Goal: Transaction & Acquisition: Obtain resource

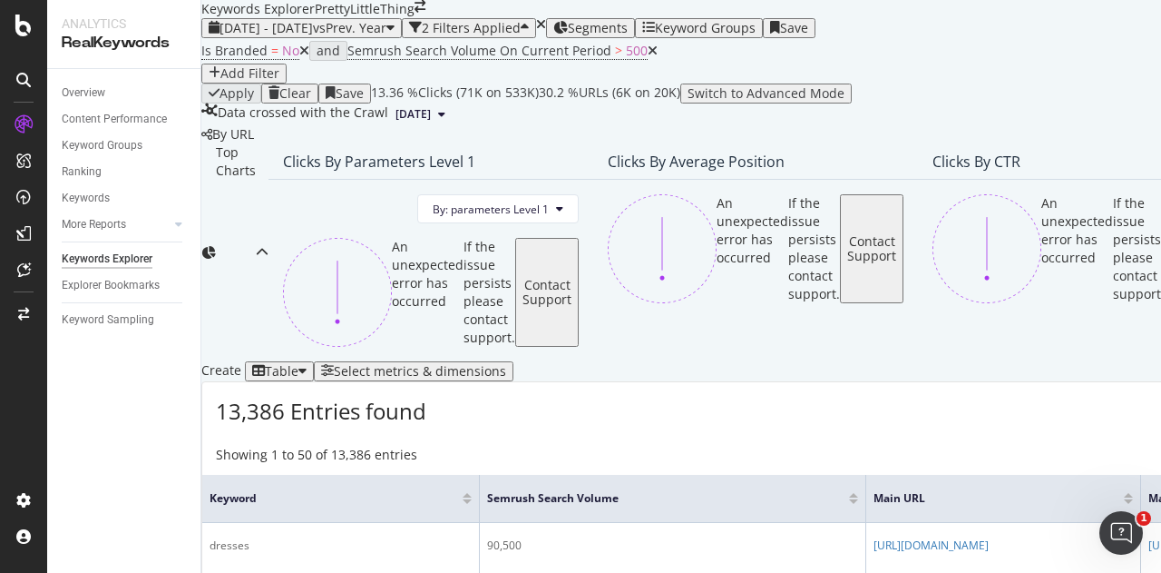
scroll to position [382, 0]
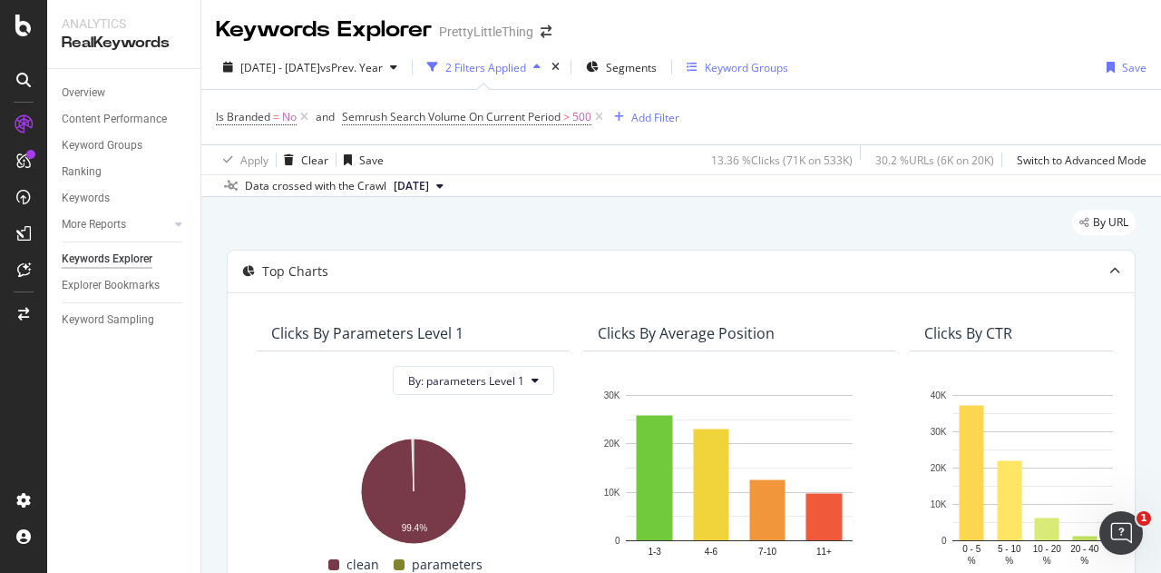
click at [789, 60] on div "Keyword Groups" at bounding box center [746, 67] width 83 height 15
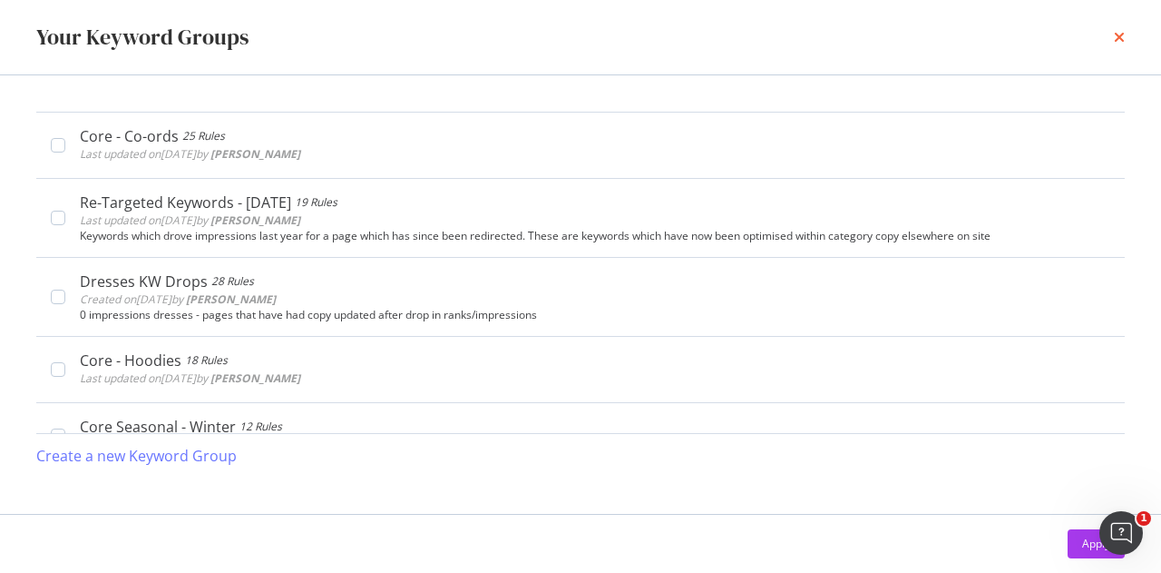
click at [1114, 34] on icon "times" at bounding box center [1119, 37] width 11 height 15
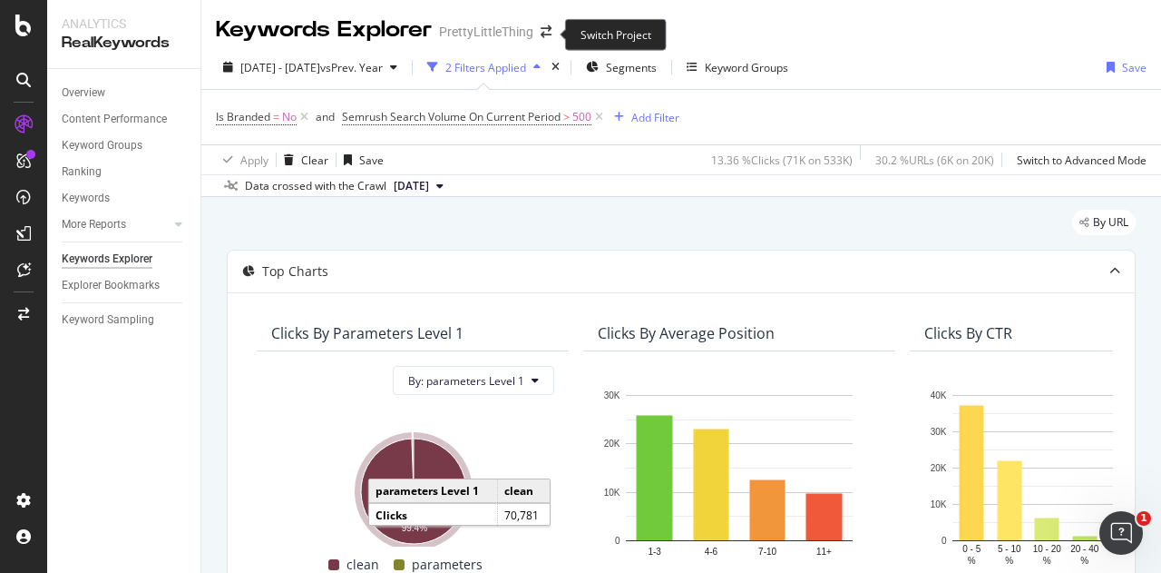
click at [537, 37] on span at bounding box center [546, 31] width 25 height 13
click at [546, 34] on icon "arrow-right-arrow-left" at bounding box center [546, 31] width 11 height 13
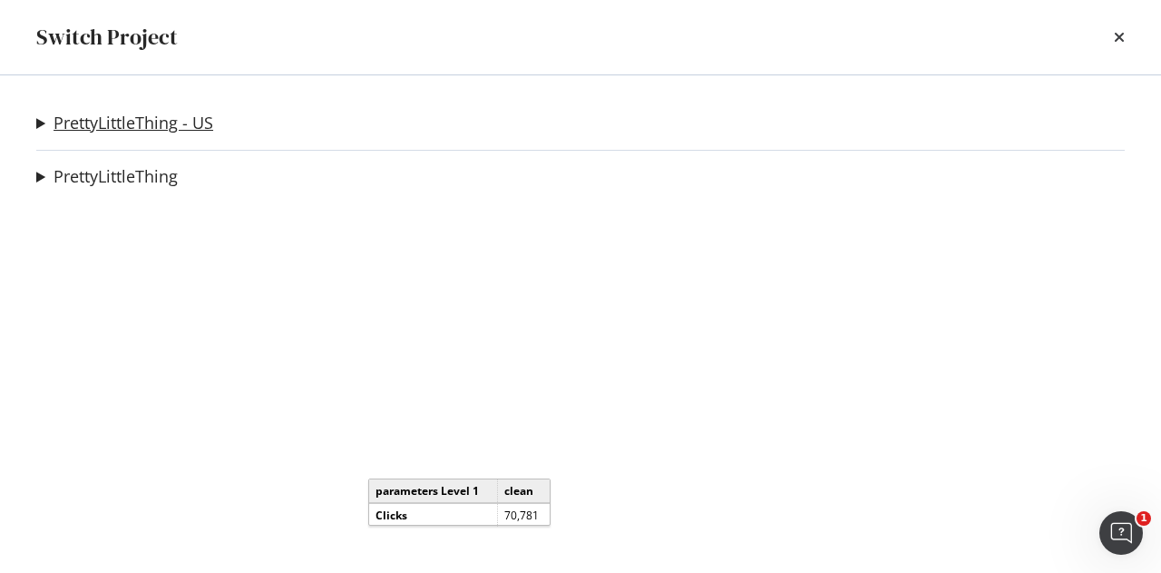
click at [200, 123] on link "PrettyLittleThing - US" at bounding box center [134, 122] width 160 height 19
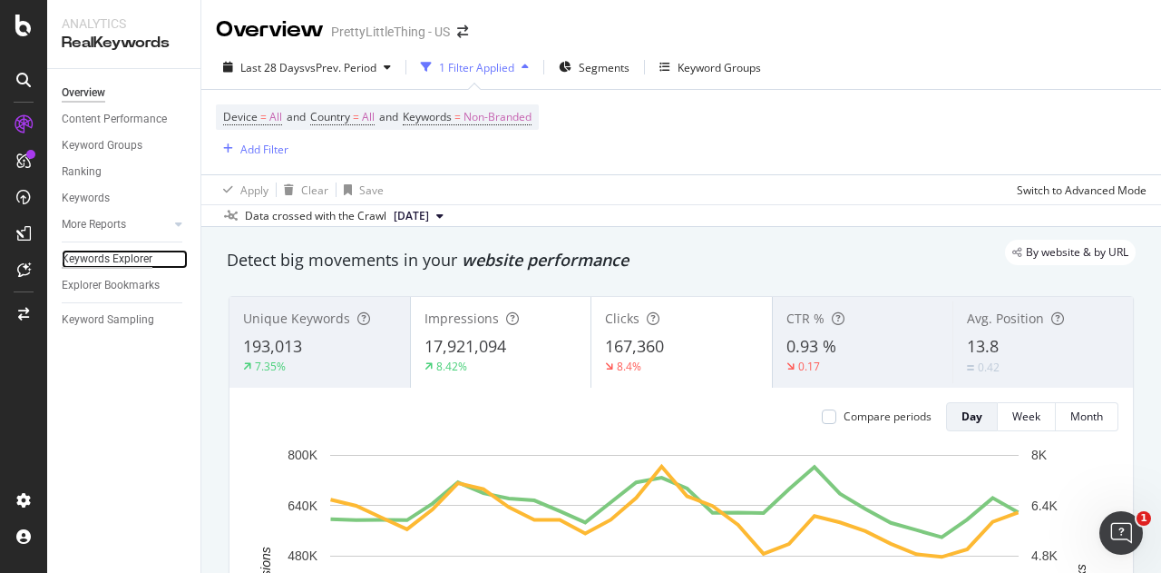
click at [140, 253] on div "Keywords Explorer" at bounding box center [107, 259] width 91 height 19
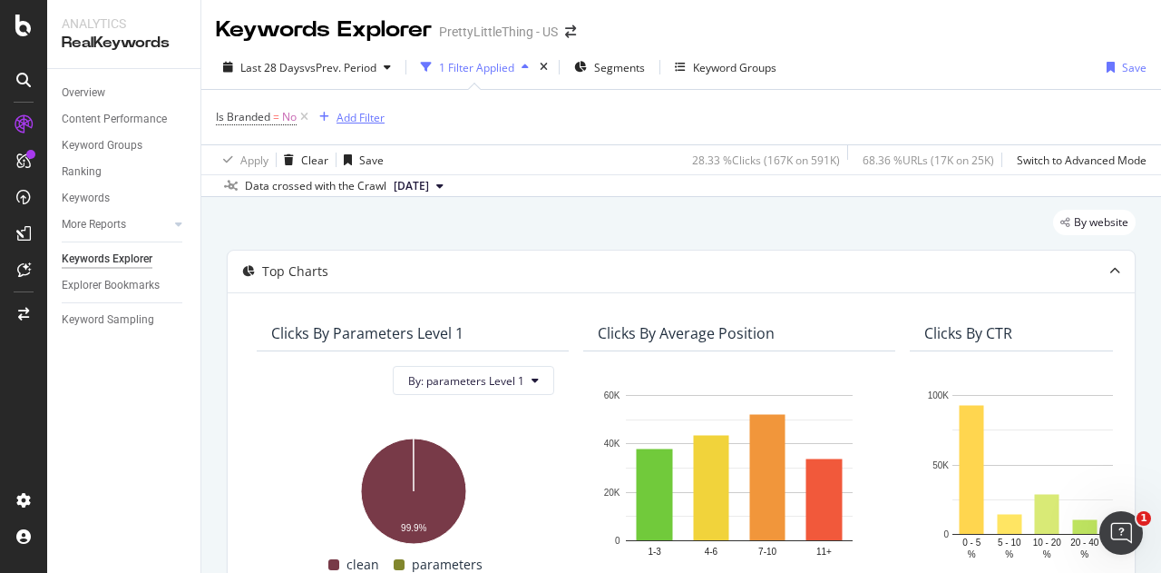
click at [338, 115] on div "Add Filter" at bounding box center [361, 117] width 48 height 15
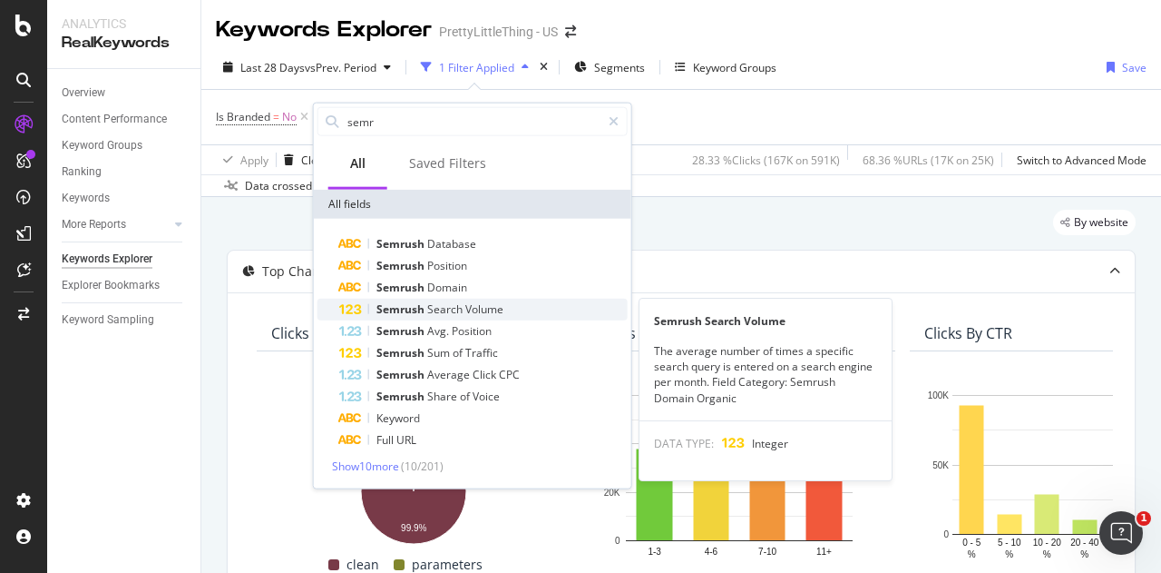
type input "semr"
click at [427, 309] on span "Search" at bounding box center [446, 308] width 38 height 15
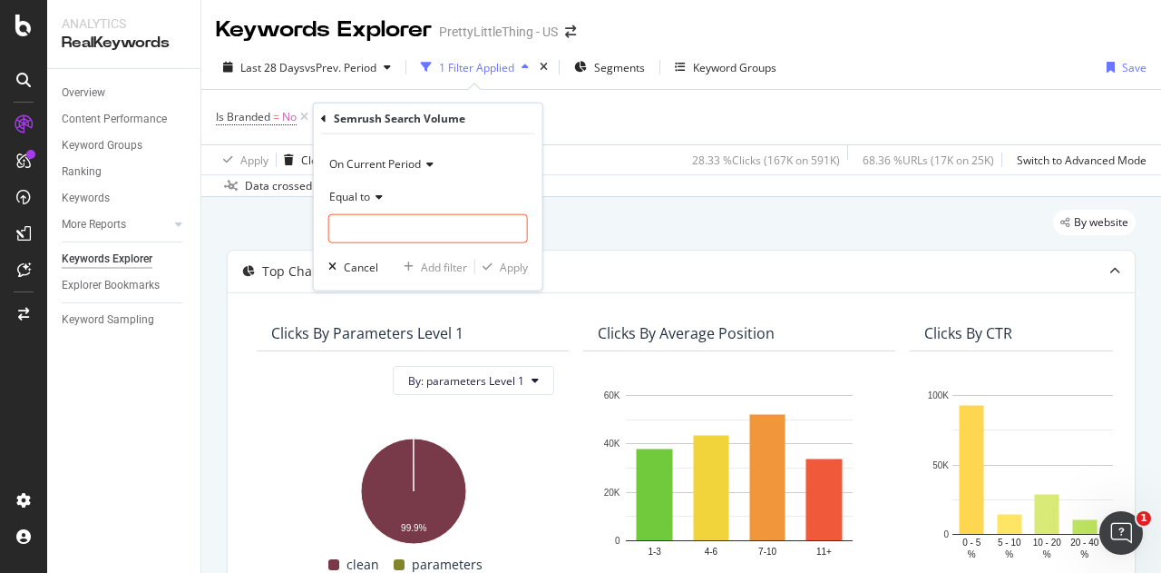
click at [354, 206] on div "Equal to" at bounding box center [428, 195] width 200 height 29
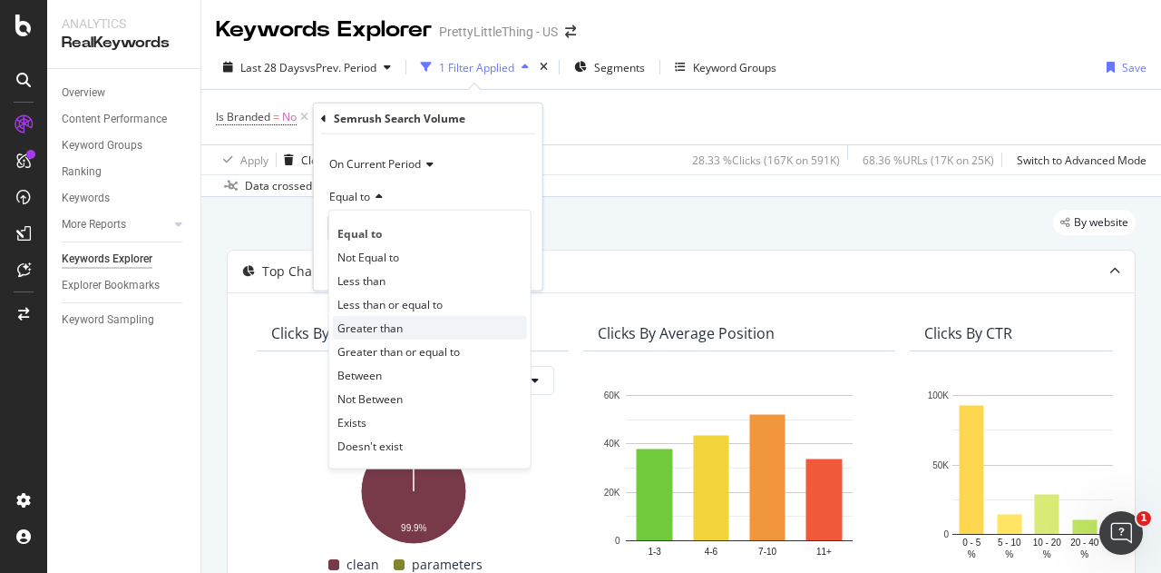
click at [382, 326] on span "Greater than" at bounding box center [370, 326] width 65 height 15
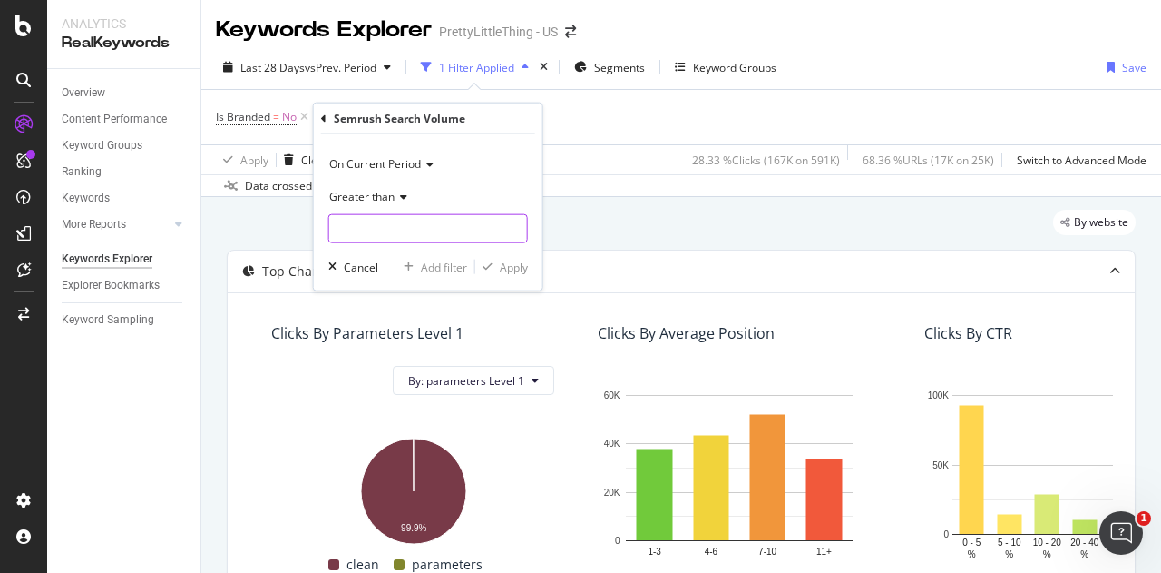
click at [415, 234] on input "number" at bounding box center [428, 228] width 200 height 29
type input "500"
click at [521, 262] on div "Apply" at bounding box center [514, 266] width 28 height 15
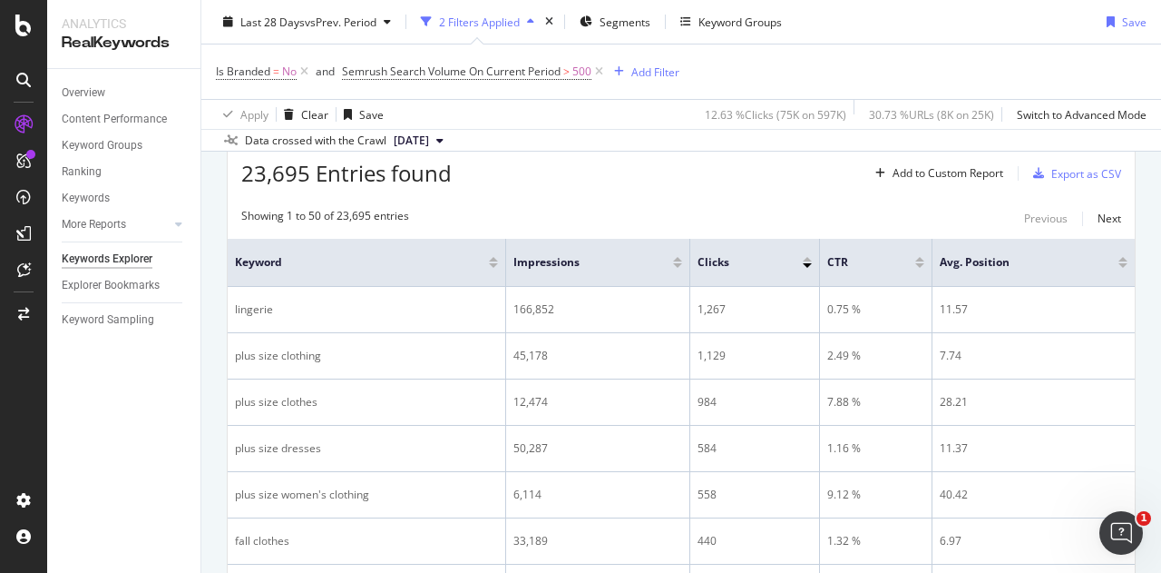
scroll to position [497, 0]
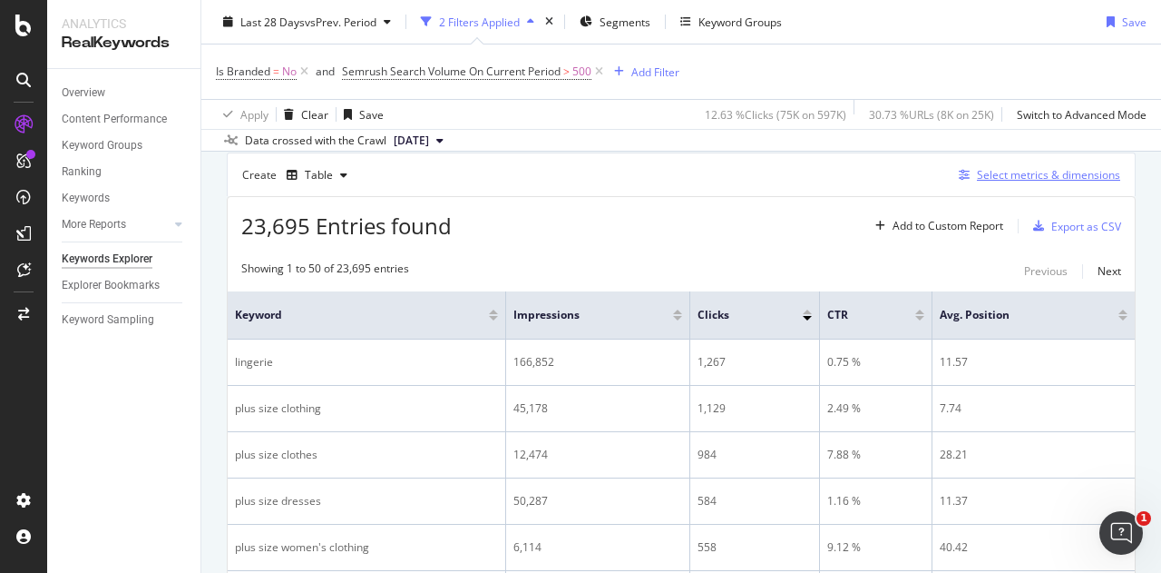
click at [977, 167] on div "Select metrics & dimensions" at bounding box center [1048, 174] width 143 height 15
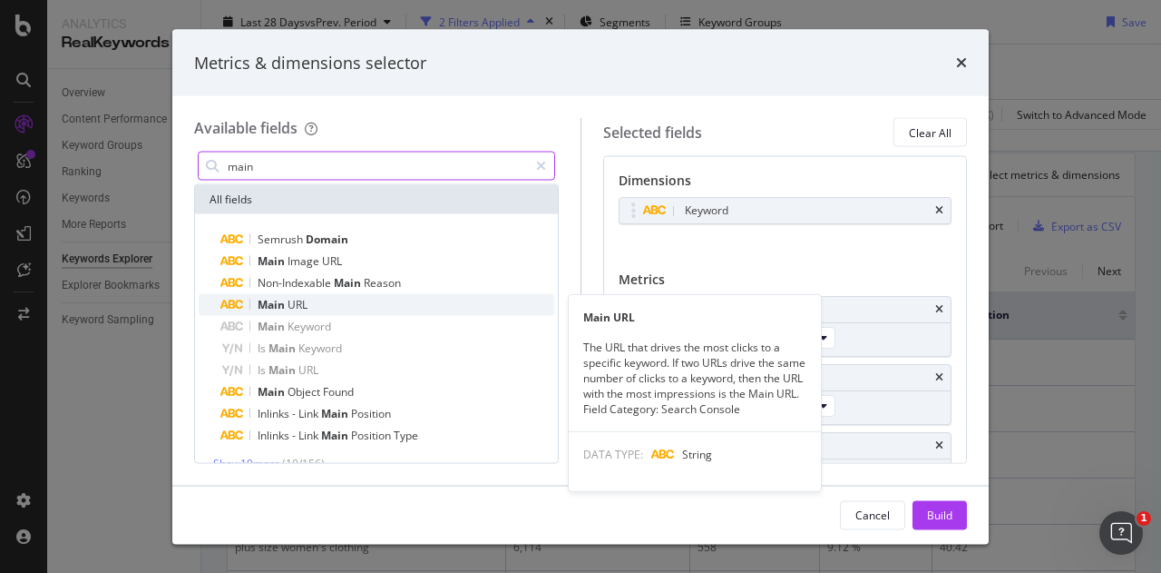
type input "main"
click at [339, 302] on div "Main URL" at bounding box center [388, 305] width 334 height 22
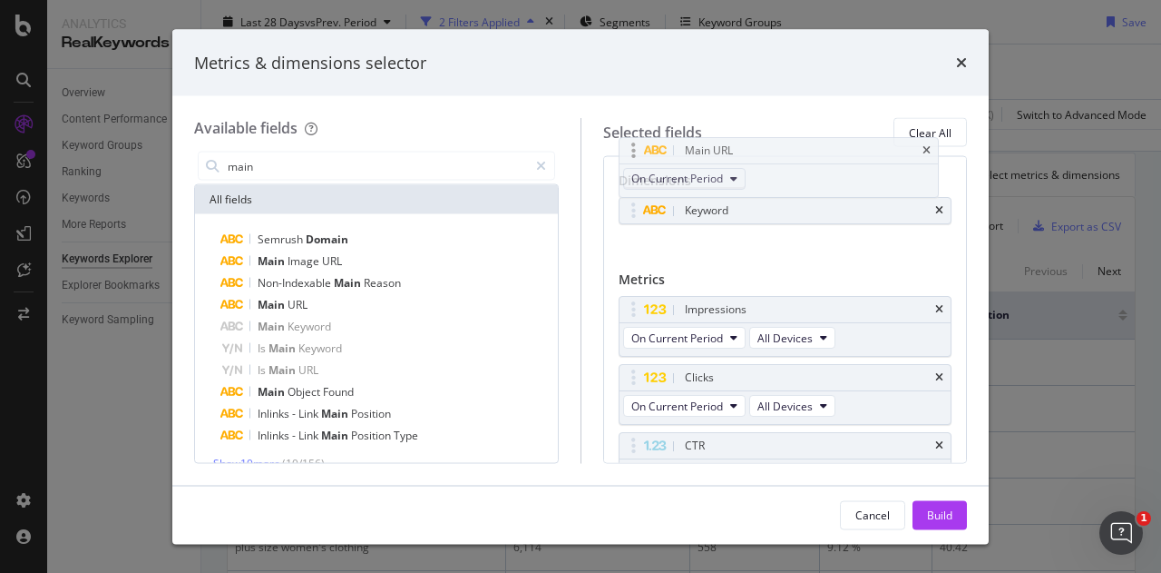
scroll to position [0, 0]
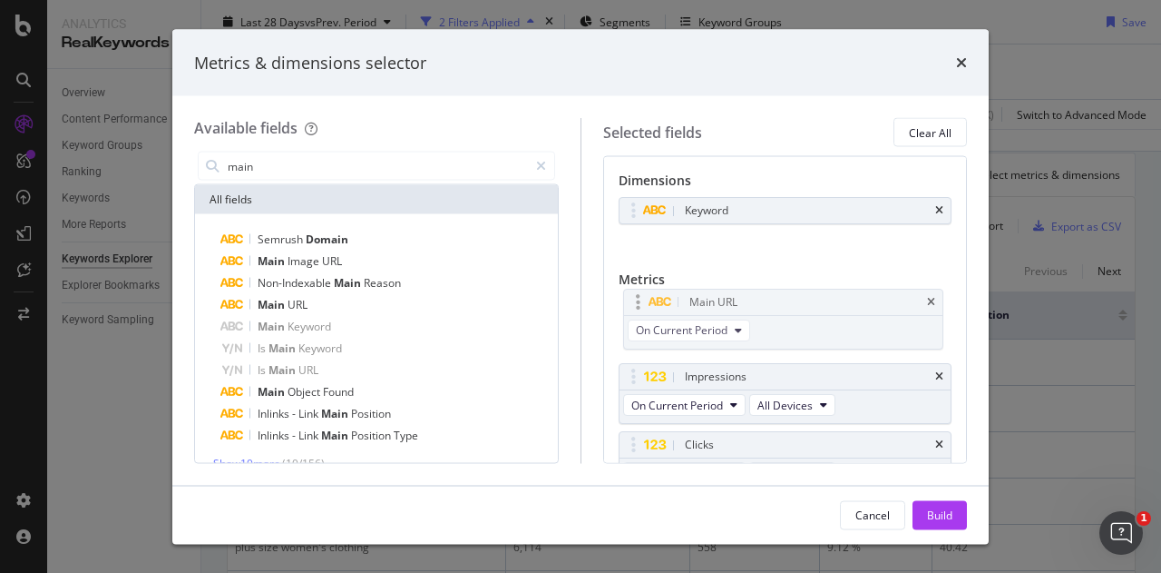
drag, startPoint x: 628, startPoint y: 422, endPoint x: 633, endPoint y: 308, distance: 114.5
click at [633, 308] on body "Analytics RealKeywords Overview Content Performance Keyword Groups Ranking Keyw…" at bounding box center [580, 286] width 1161 height 573
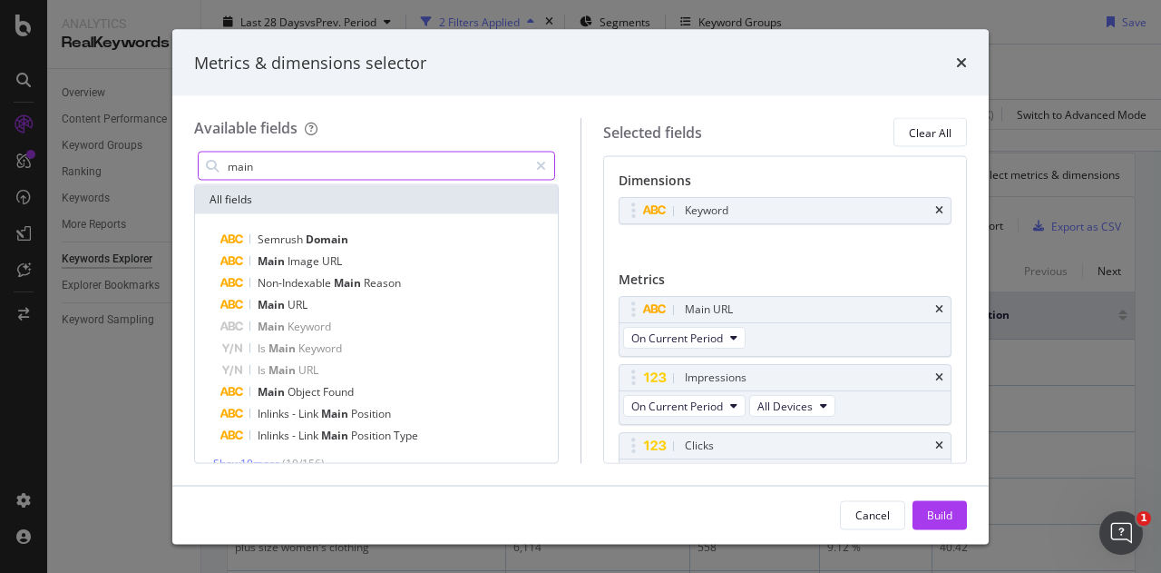
click at [274, 168] on input "main" at bounding box center [377, 165] width 302 height 27
click at [635, 309] on div "modal" at bounding box center [633, 309] width 21 height 18
click at [633, 311] on icon "modal" at bounding box center [634, 309] width 5 height 18
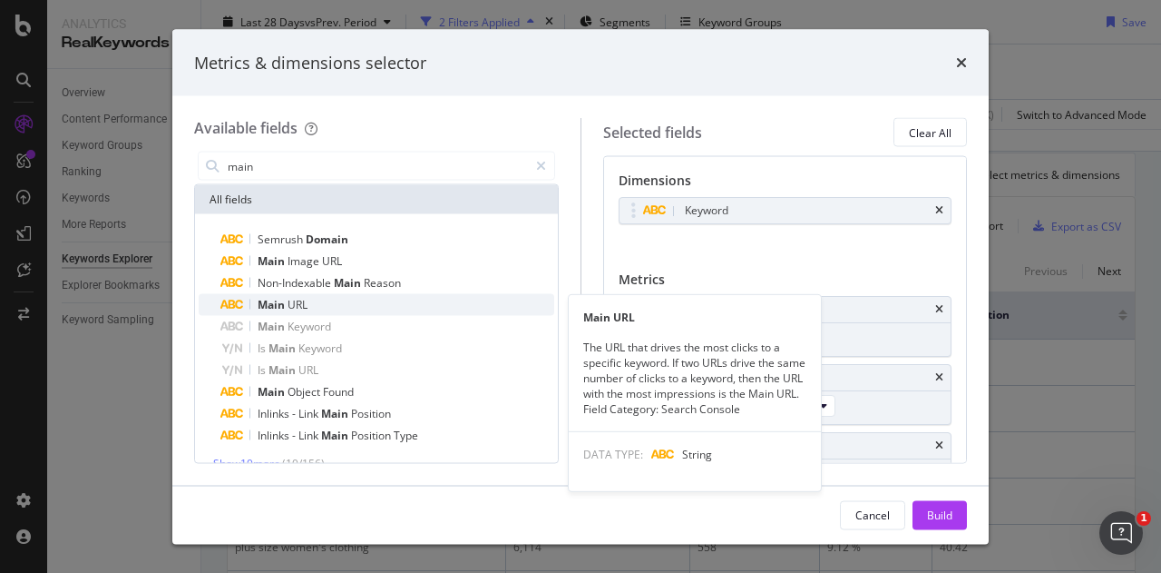
click at [345, 300] on div "Main URL" at bounding box center [388, 305] width 334 height 22
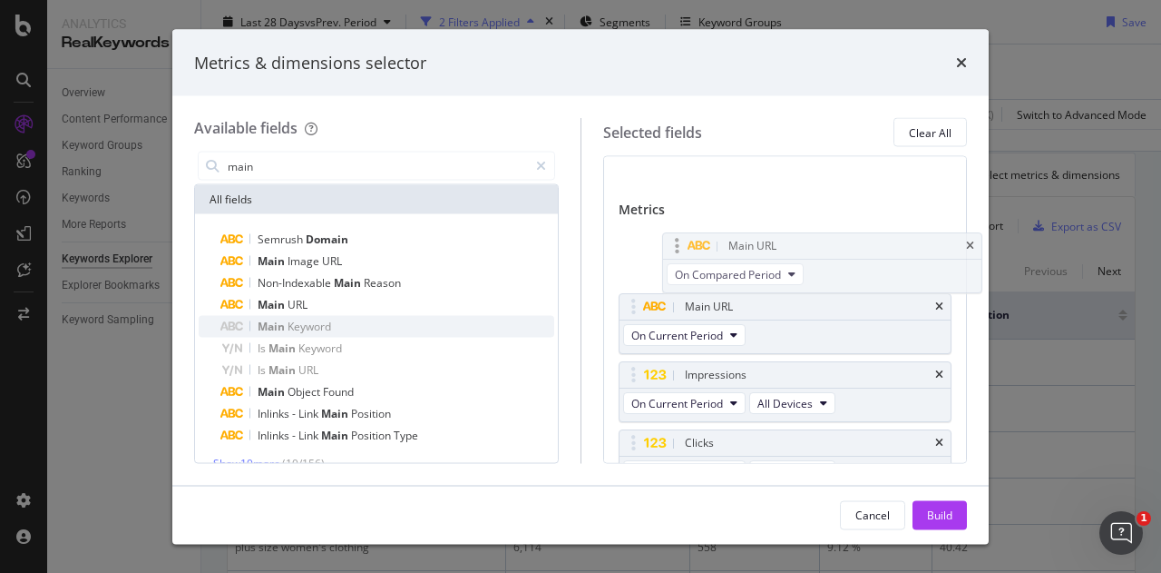
scroll to position [66, 0]
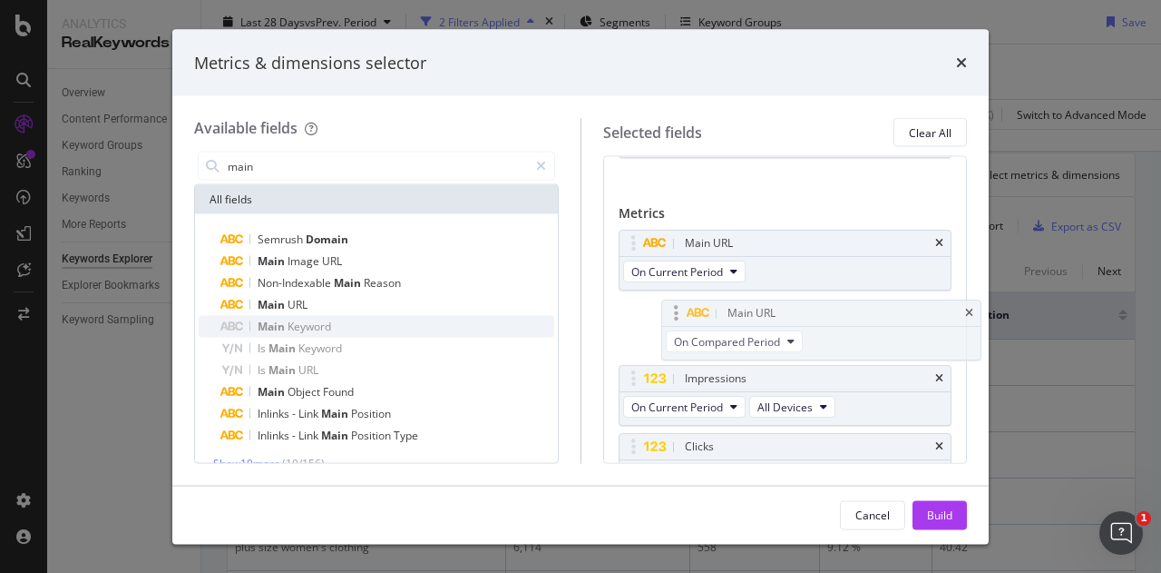
drag, startPoint x: 631, startPoint y: 414, endPoint x: 669, endPoint y: 306, distance: 114.5
click at [669, 306] on body "Analytics RealKeywords Overview Content Performance Keyword Groups Ranking Keyw…" at bounding box center [580, 286] width 1161 height 573
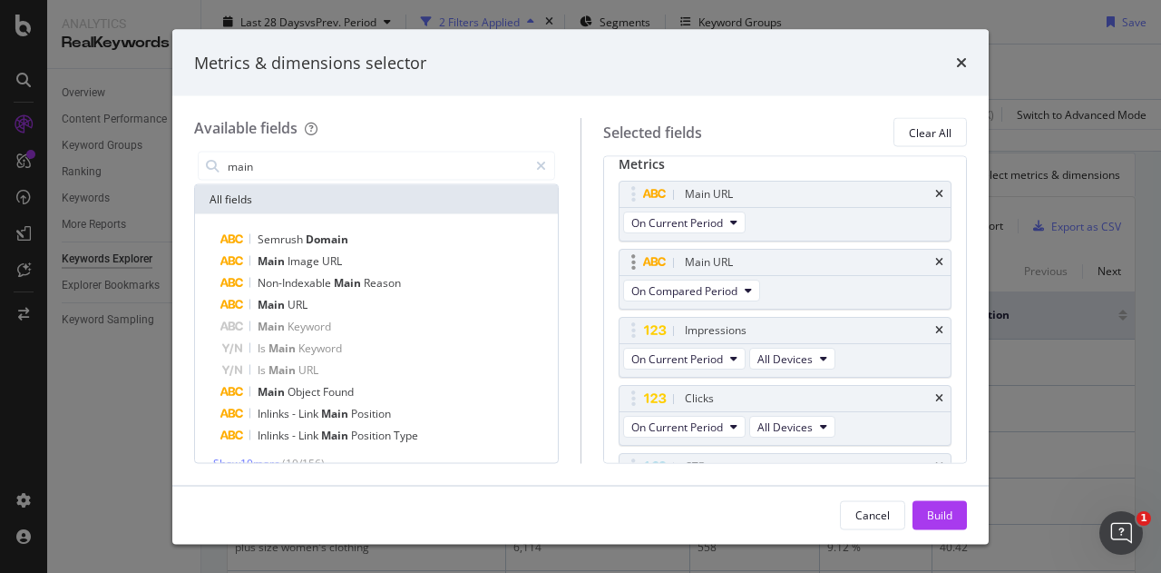
scroll to position [0, 0]
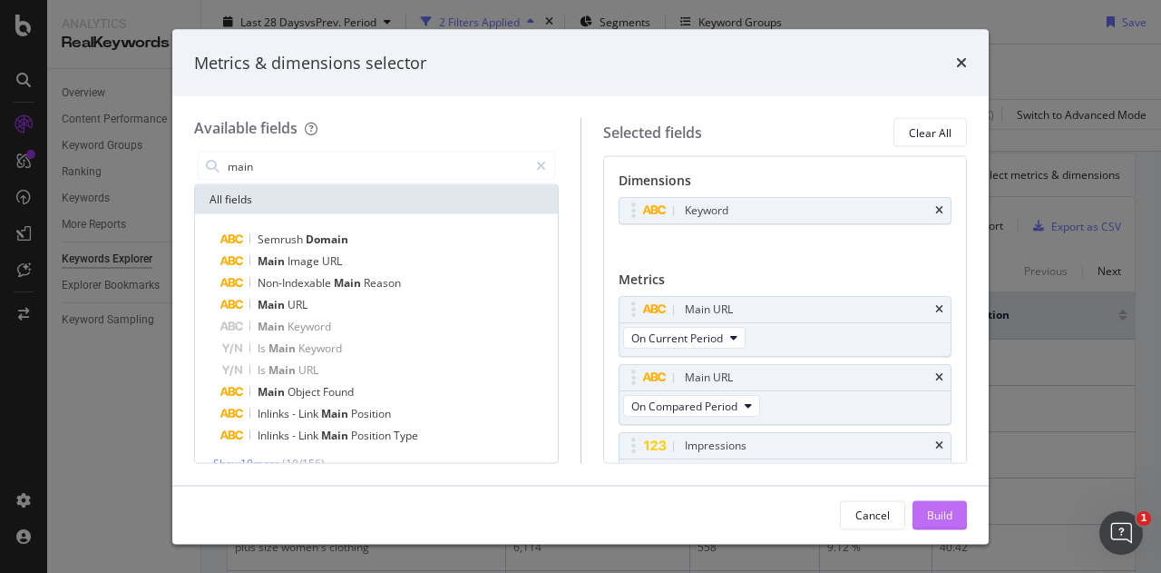
click at [940, 515] on div "Build" at bounding box center [939, 513] width 25 height 15
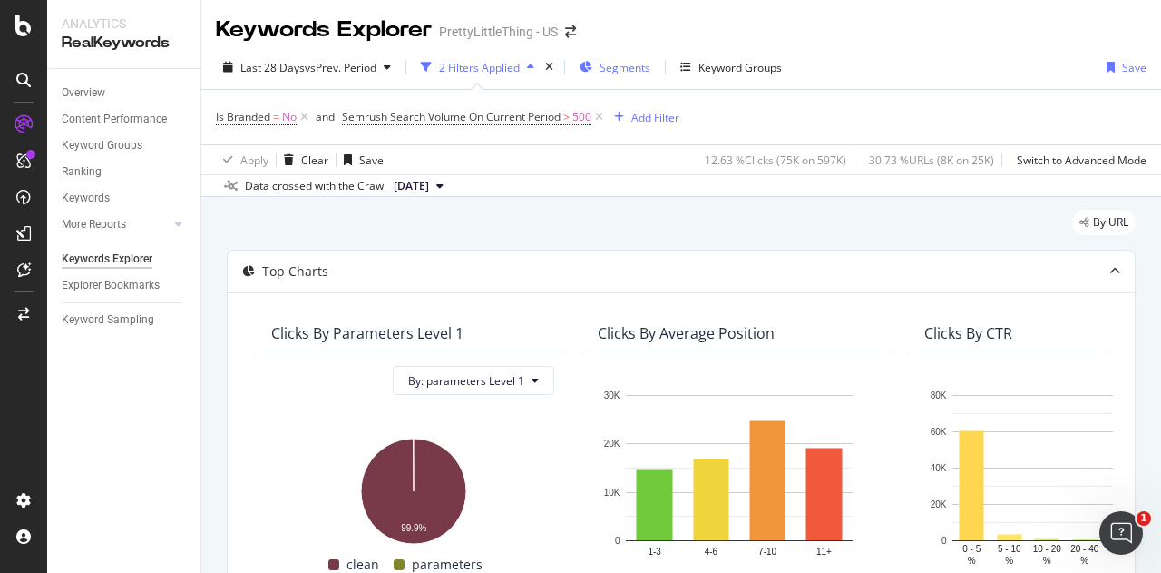
click at [631, 72] on span "Segments" at bounding box center [625, 67] width 51 height 15
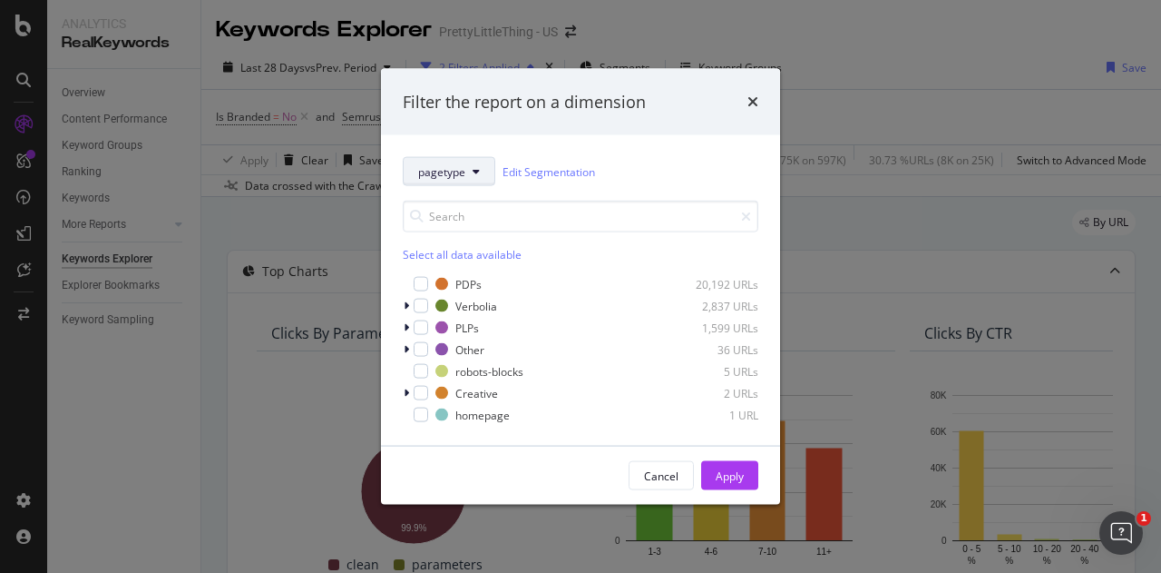
click at [481, 162] on button "pagetype" at bounding box center [449, 171] width 93 height 29
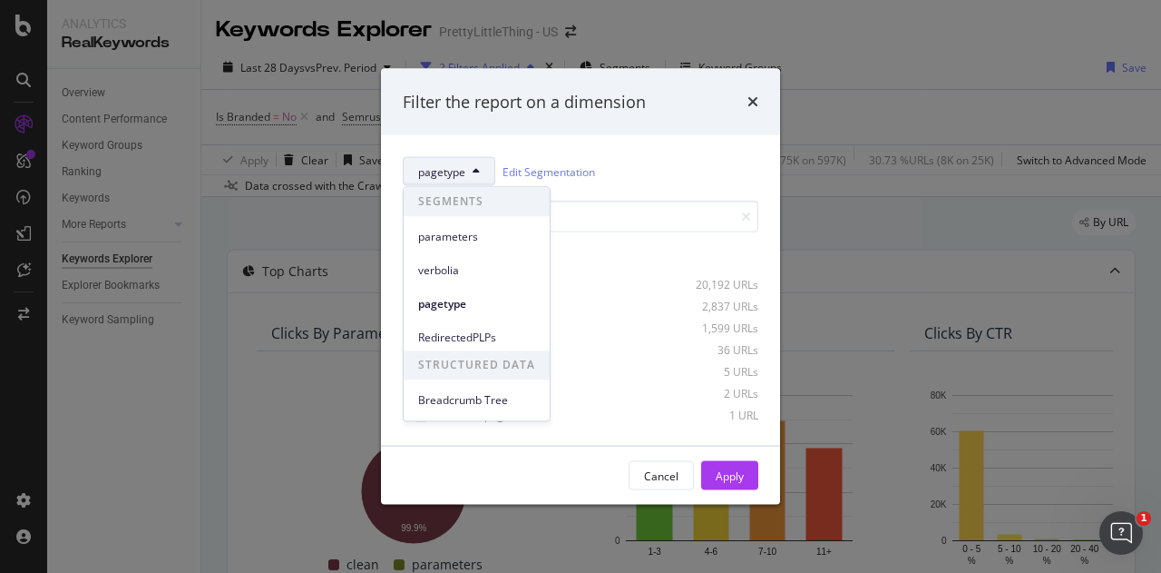
click at [481, 162] on button "pagetype" at bounding box center [449, 171] width 93 height 29
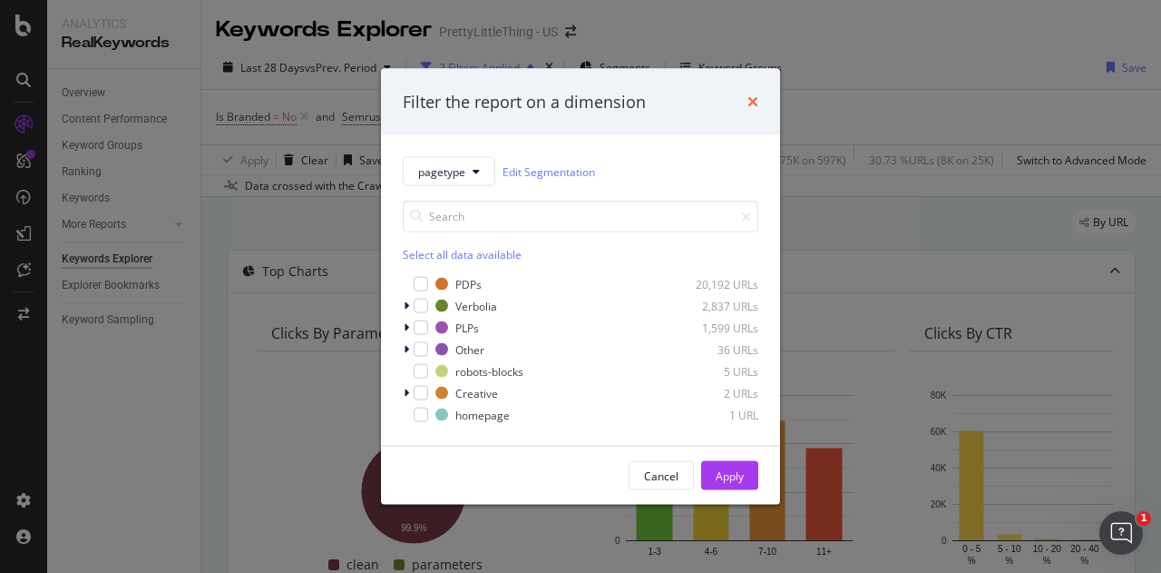
click at [757, 105] on icon "times" at bounding box center [753, 101] width 11 height 15
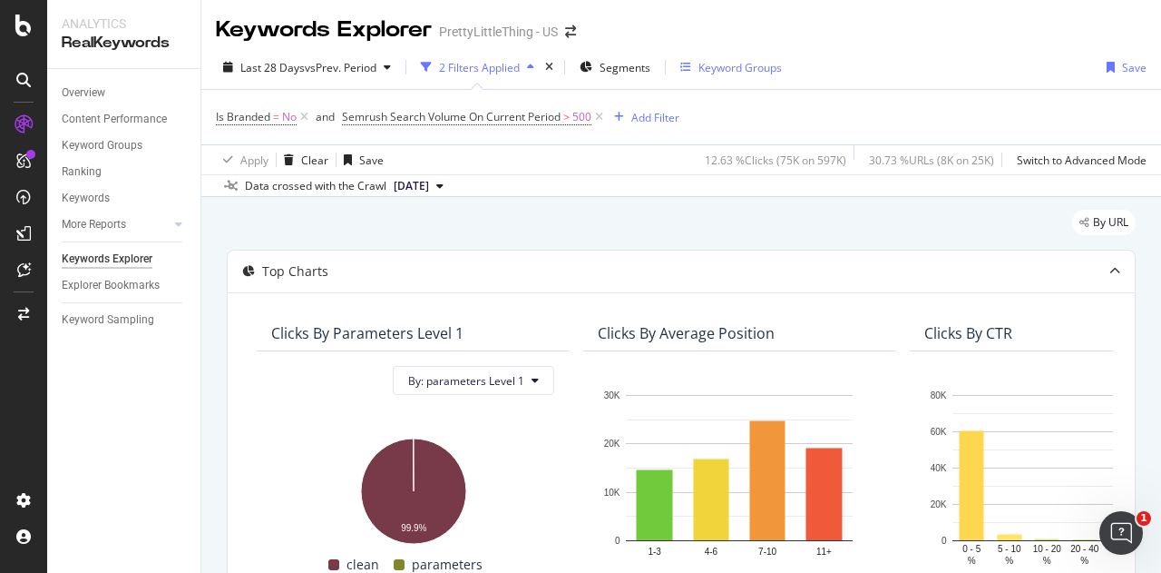
click at [735, 77] on div "Keyword Groups" at bounding box center [732, 67] width 102 height 27
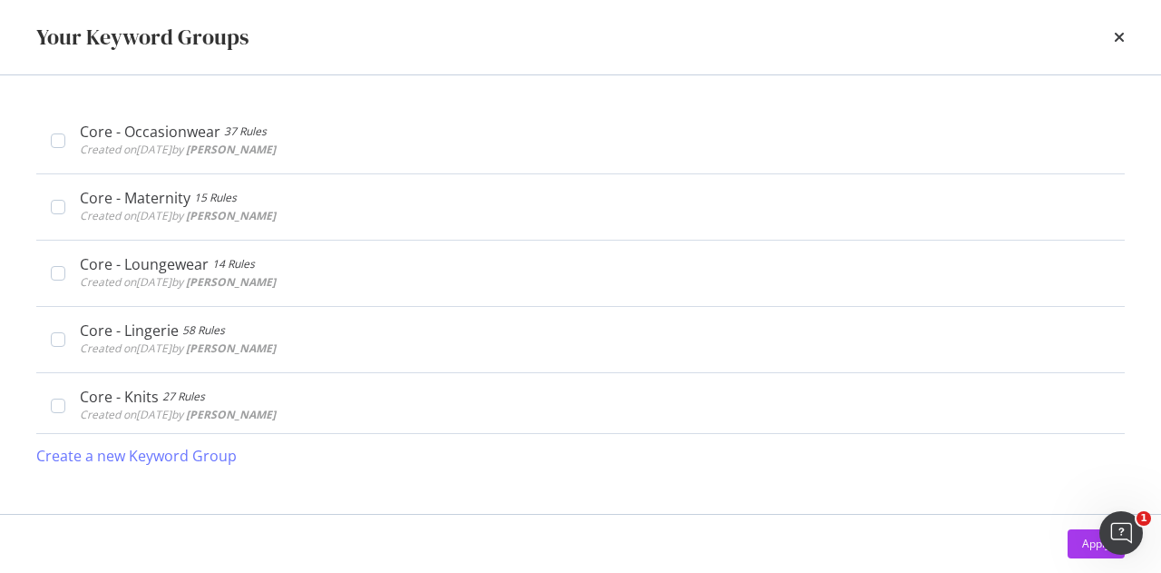
scroll to position [1709, 0]
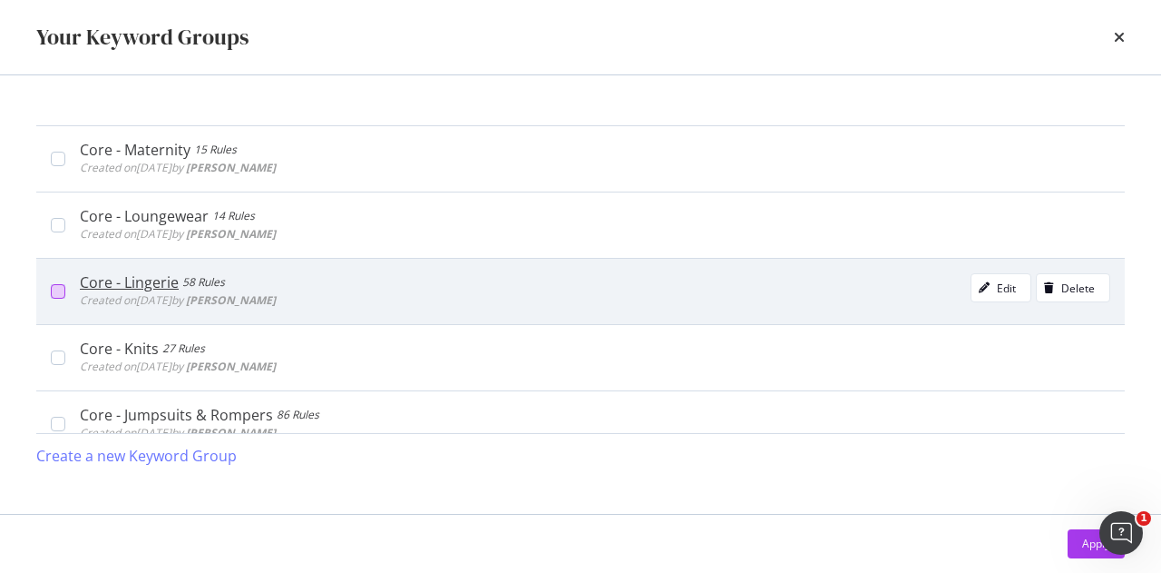
click at [56, 284] on div "modal" at bounding box center [58, 291] width 15 height 15
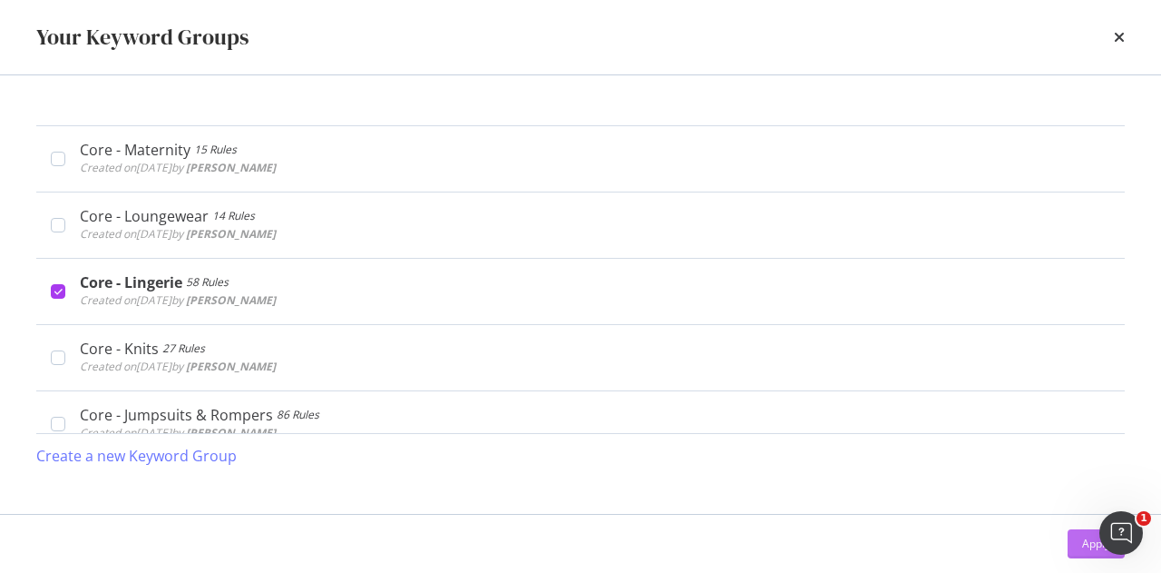
click at [1078, 540] on button "Apply" at bounding box center [1096, 543] width 57 height 29
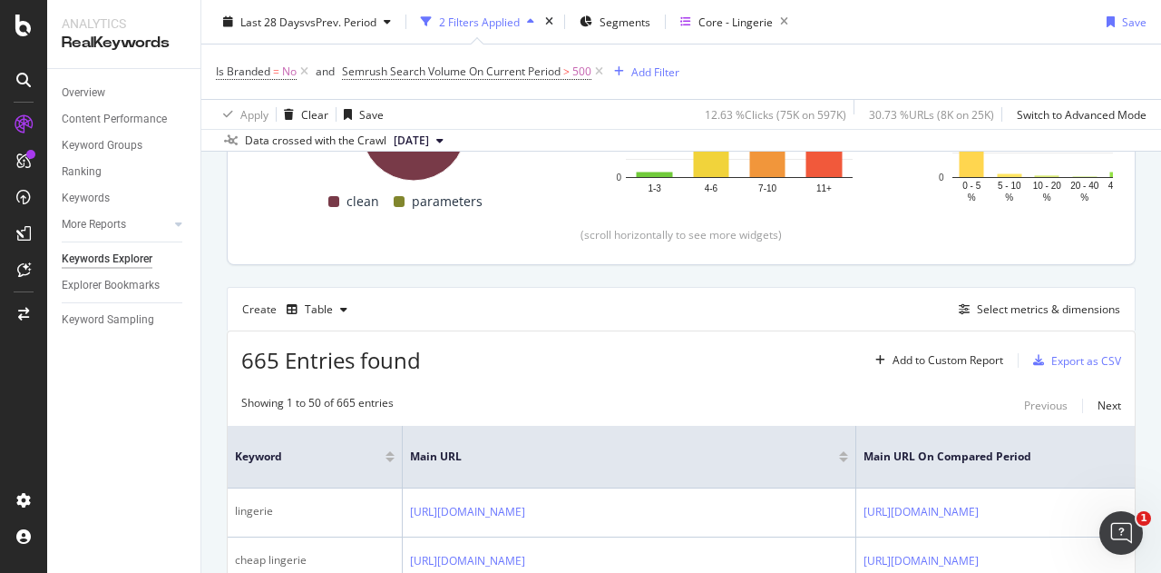
scroll to position [377, 0]
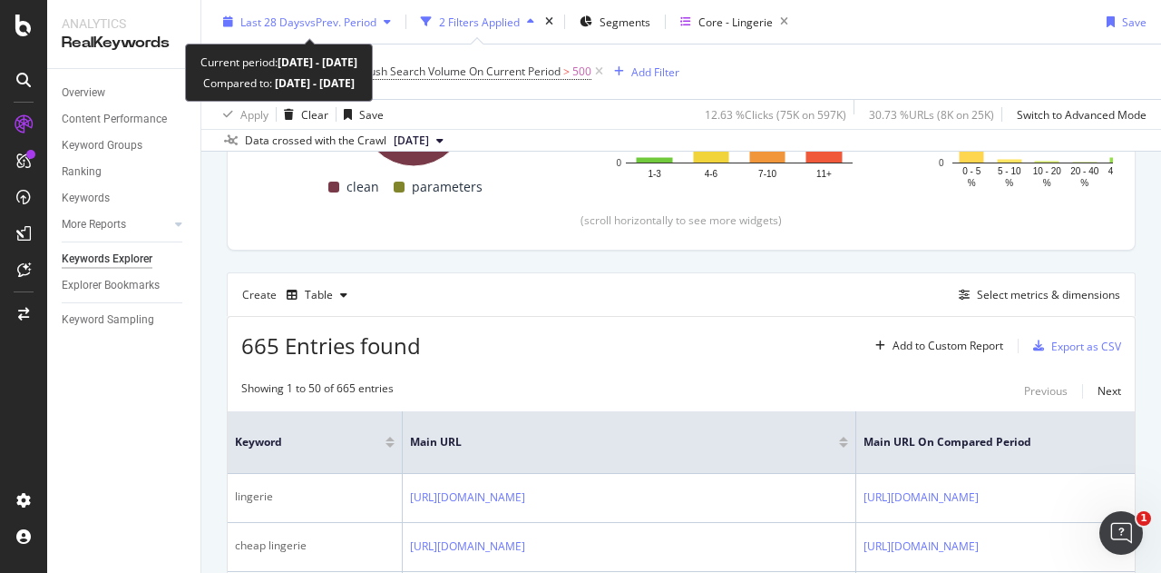
click at [348, 17] on span "vs Prev. Period" at bounding box center [341, 21] width 72 height 15
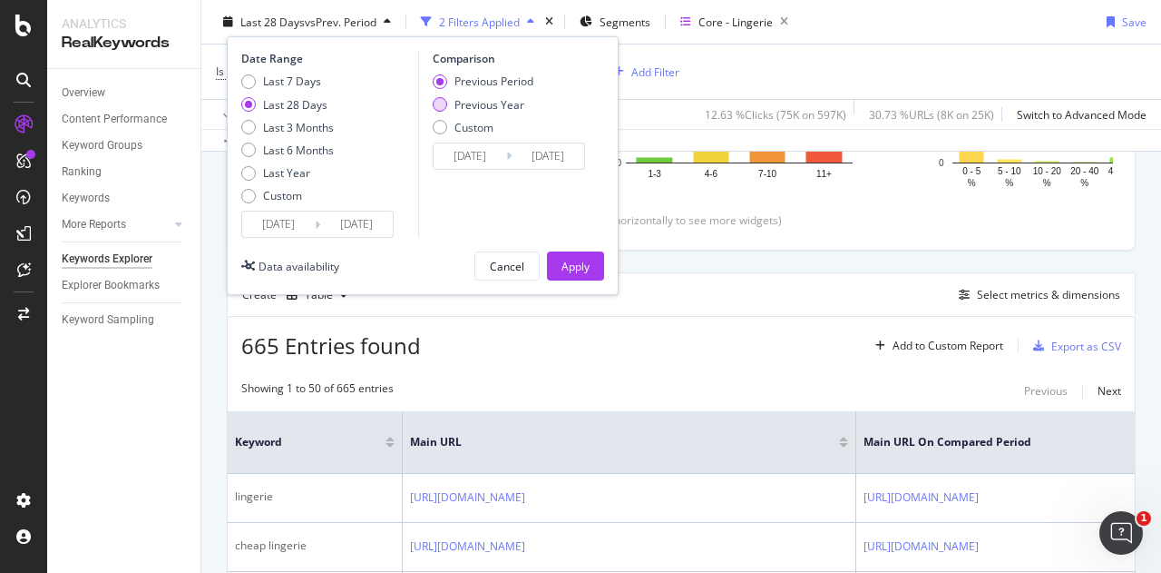
click at [483, 97] on div "Previous Year" at bounding box center [490, 103] width 70 height 15
type input "2024/08/20"
type input "2024/09/16"
click at [591, 267] on button "Apply" at bounding box center [575, 265] width 57 height 29
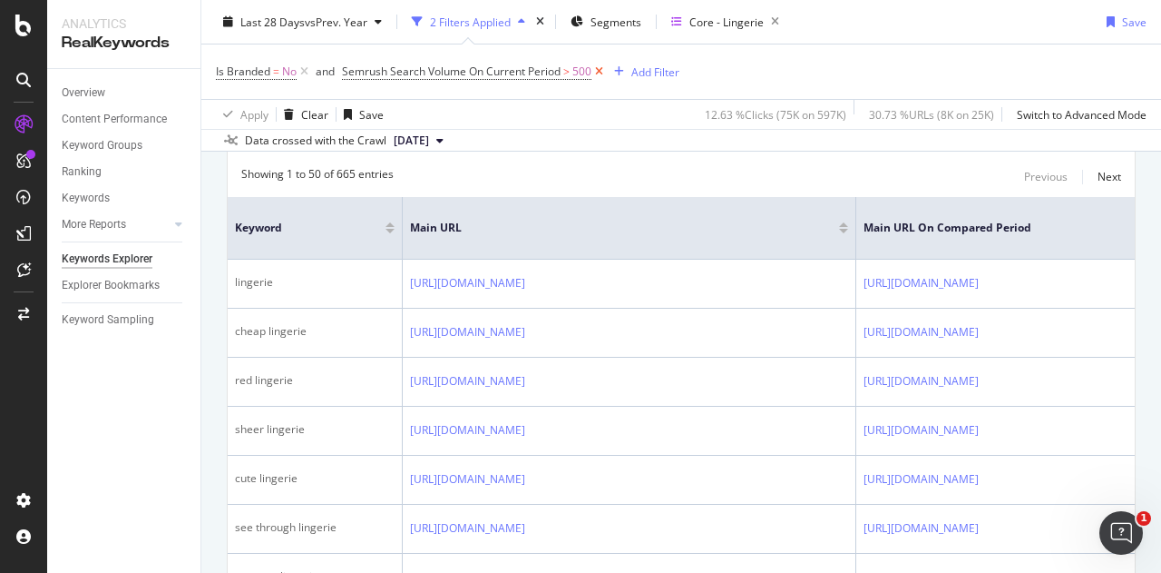
click at [599, 70] on icon at bounding box center [599, 72] width 15 height 18
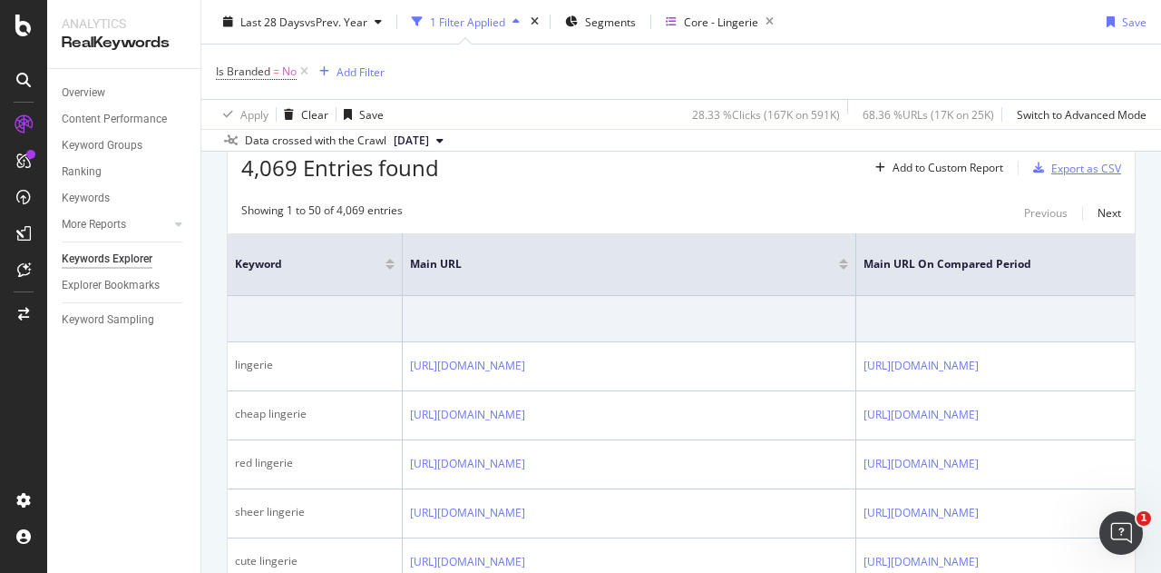
click at [1034, 164] on icon "button" at bounding box center [1039, 167] width 11 height 11
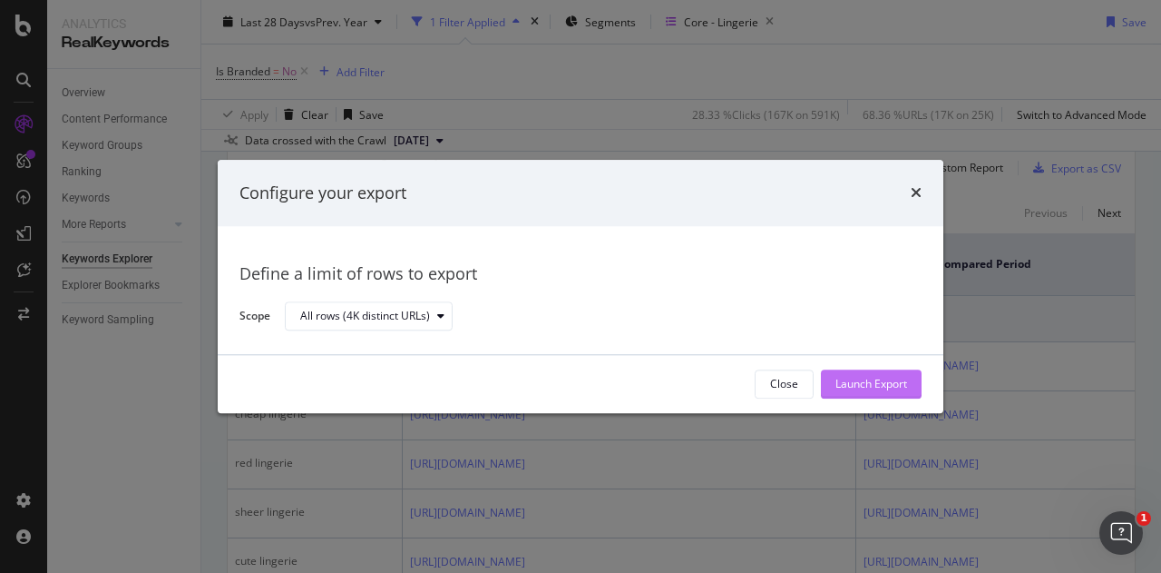
click at [886, 377] on div "Launch Export" at bounding box center [872, 384] width 72 height 15
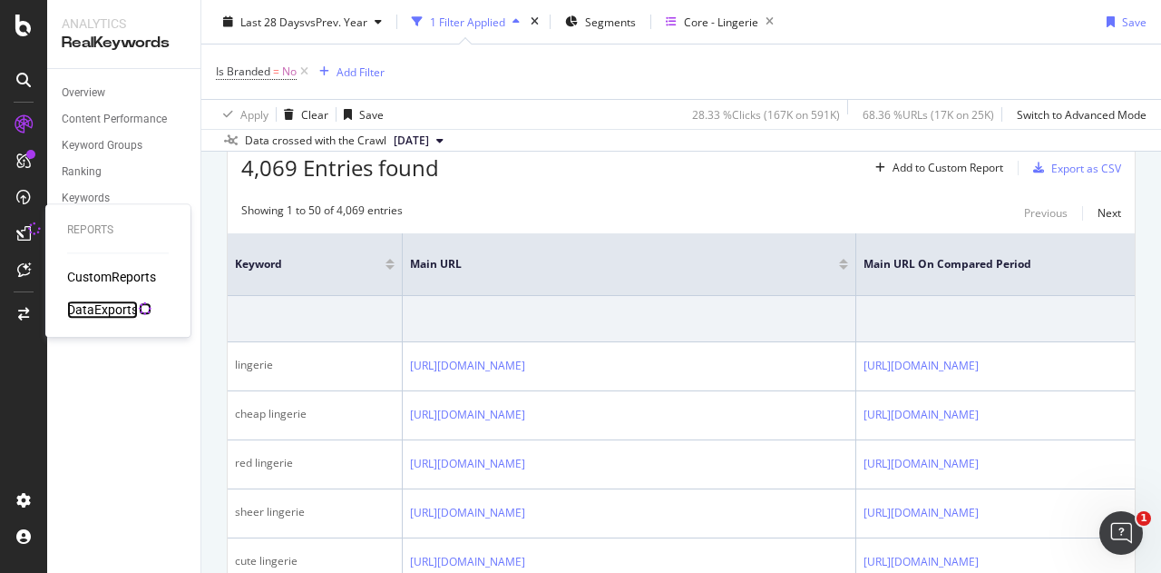
click at [100, 304] on div "DataExports" at bounding box center [102, 309] width 71 height 18
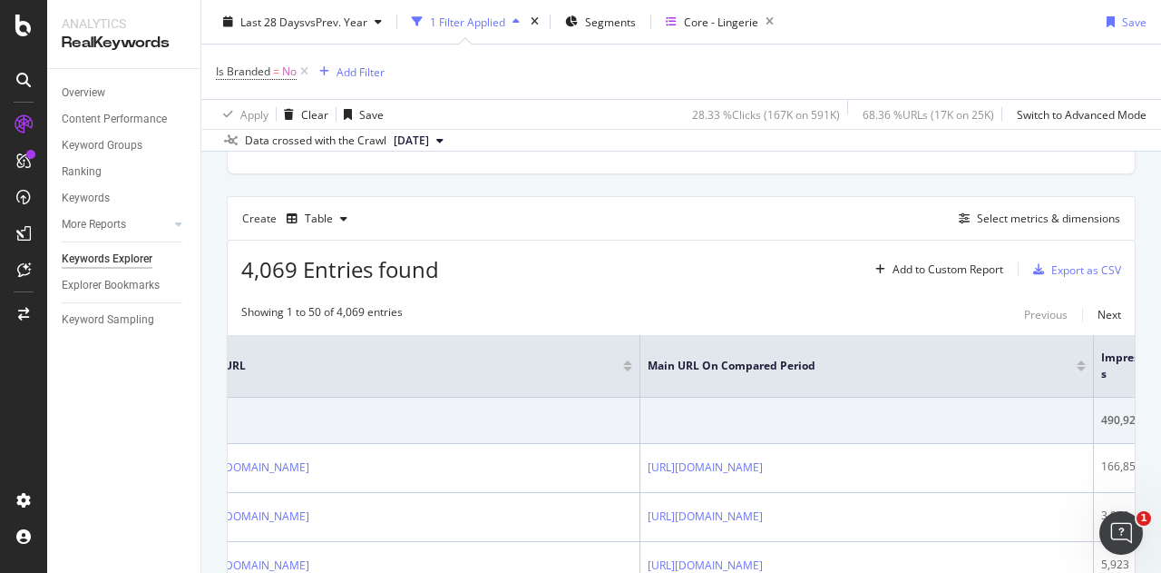
scroll to position [0, 607]
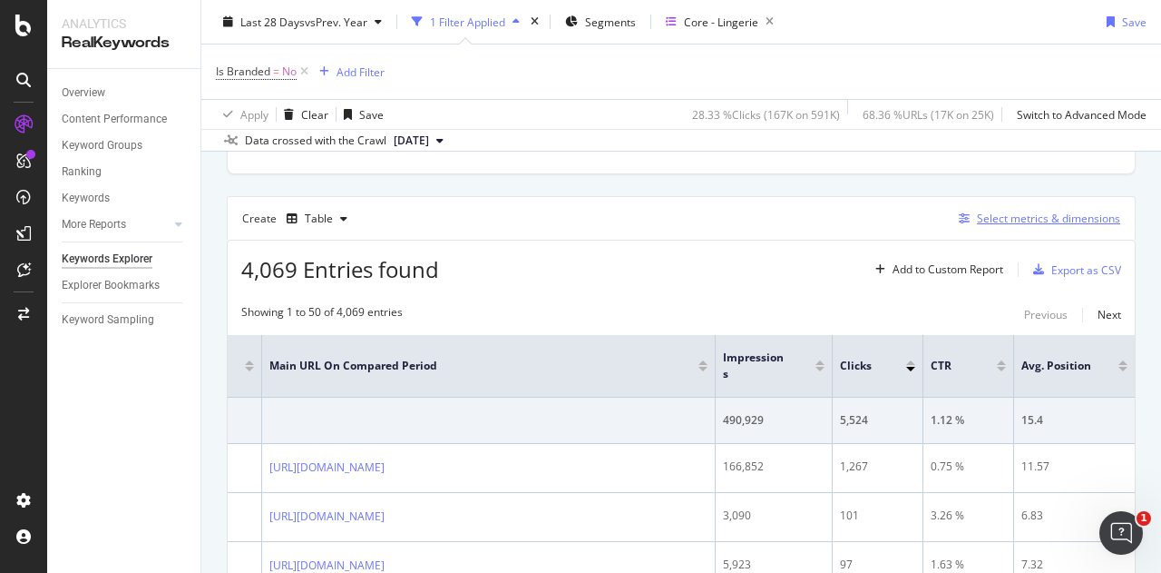
click at [1016, 209] on div "Select metrics & dimensions" at bounding box center [1036, 219] width 169 height 20
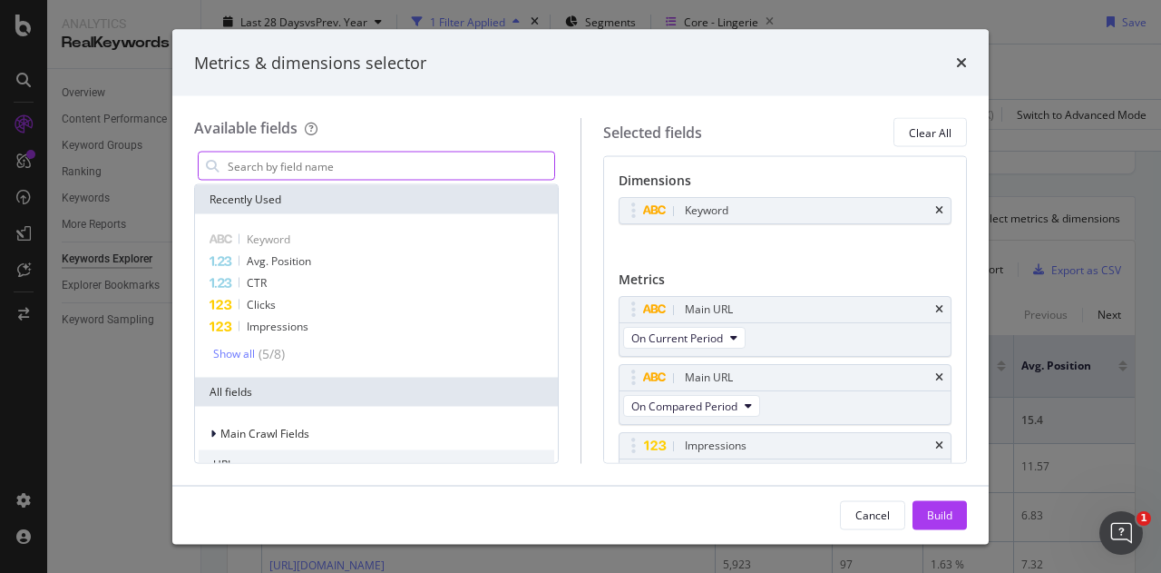
click at [342, 170] on input "modal" at bounding box center [390, 165] width 328 height 27
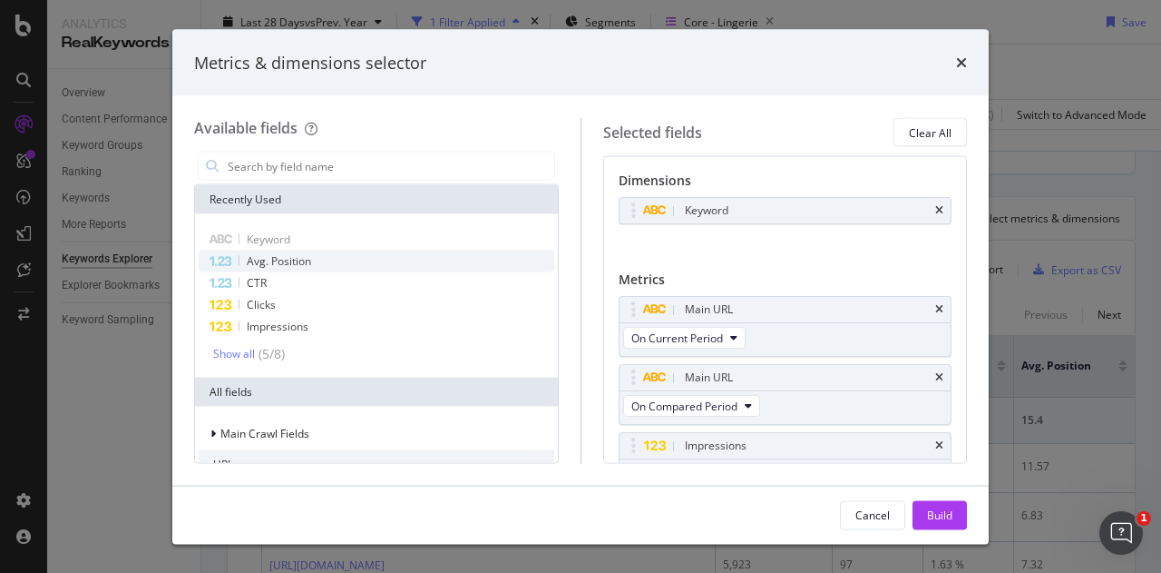
click at [328, 260] on div "Avg. Position" at bounding box center [377, 261] width 356 height 22
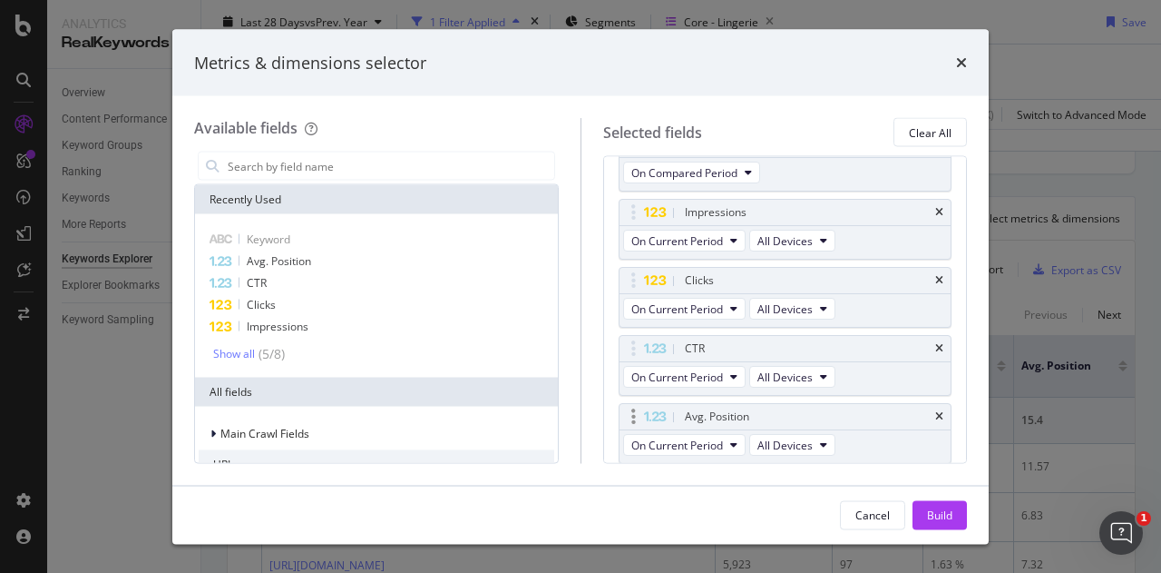
scroll to position [205, 0]
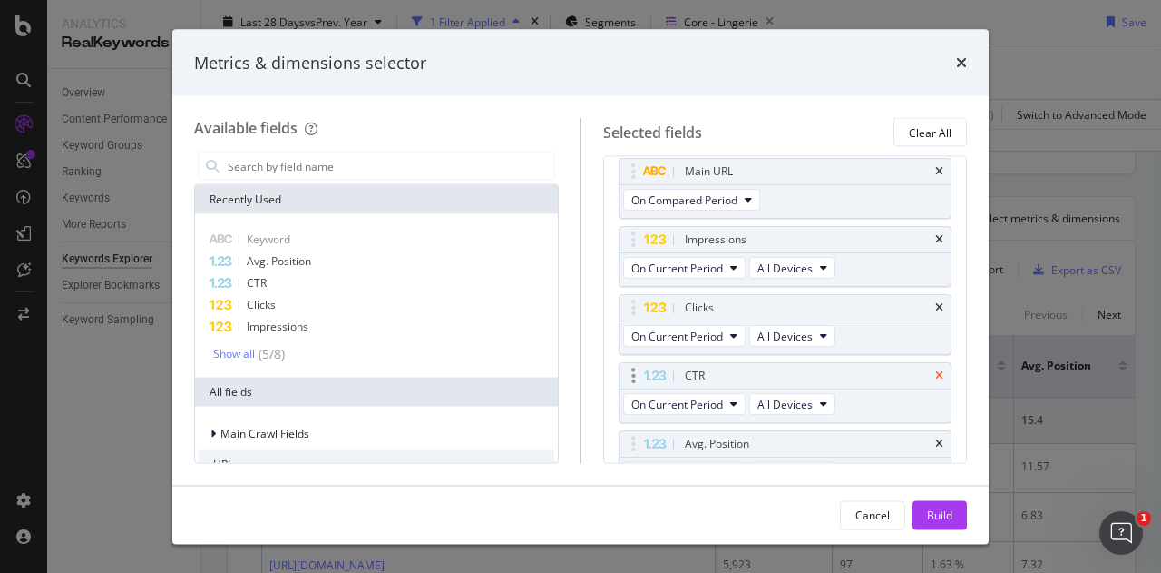
click at [936, 373] on icon "times" at bounding box center [940, 376] width 8 height 11
click at [935, 299] on div "Clicks" at bounding box center [786, 308] width 332 height 25
click at [936, 303] on icon "times" at bounding box center [940, 308] width 8 height 11
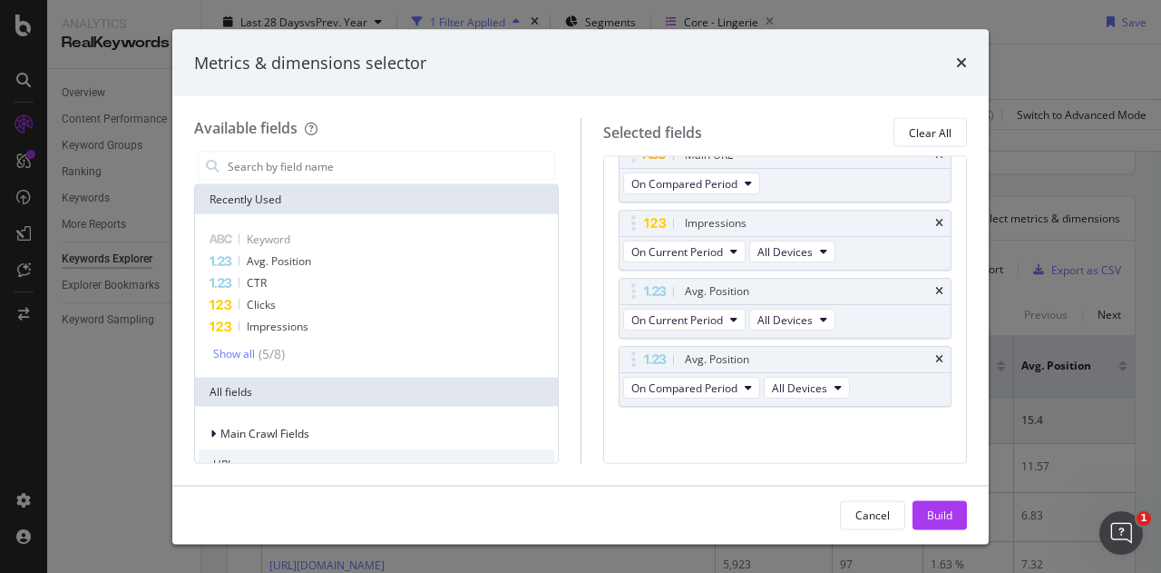
scroll to position [221, 0]
click at [936, 221] on icon "times" at bounding box center [940, 224] width 8 height 11
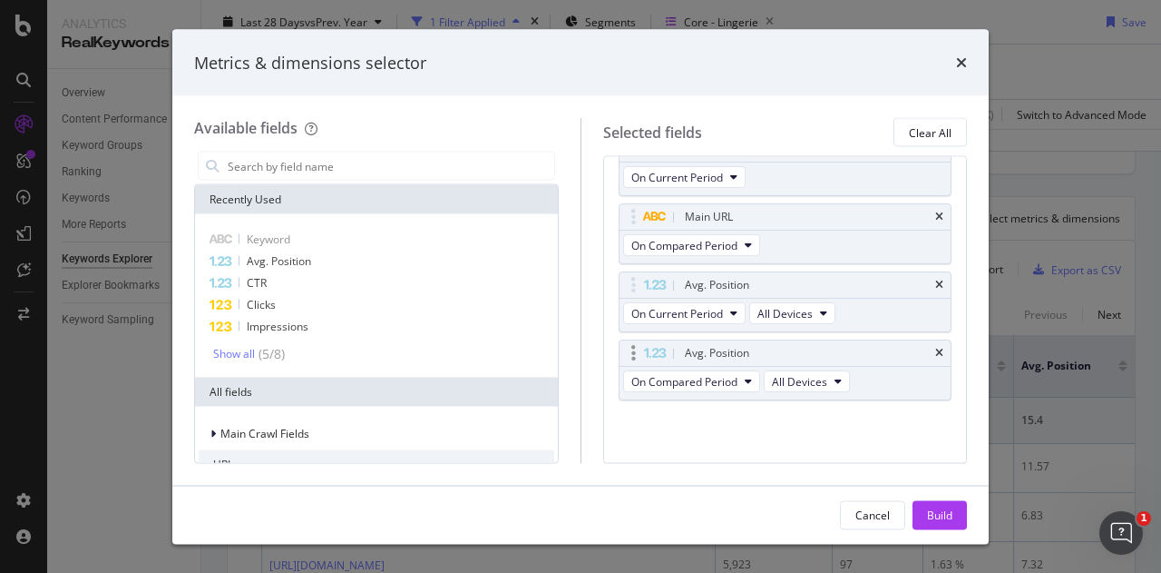
scroll to position [154, 0]
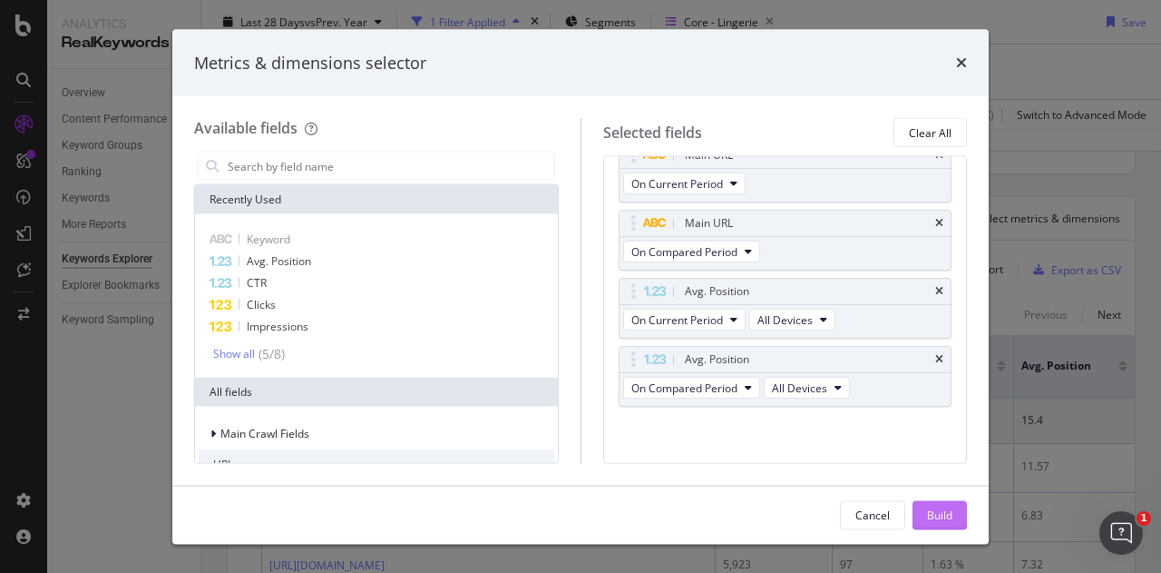
click at [953, 511] on button "Build" at bounding box center [940, 514] width 54 height 29
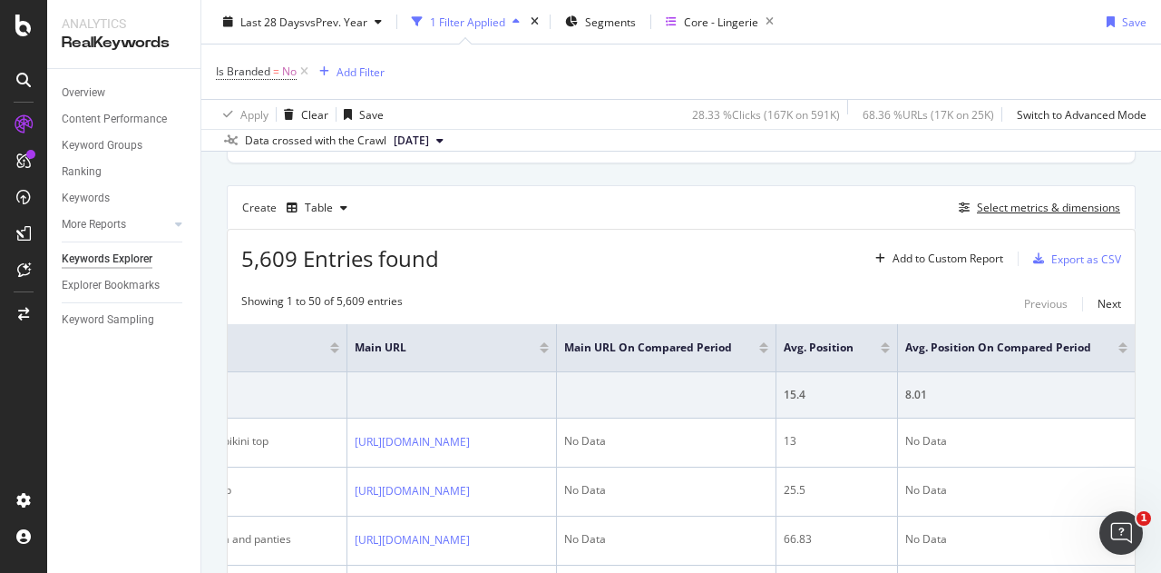
scroll to position [464, 0]
click at [1052, 260] on div "Export as CSV" at bounding box center [1087, 259] width 70 height 15
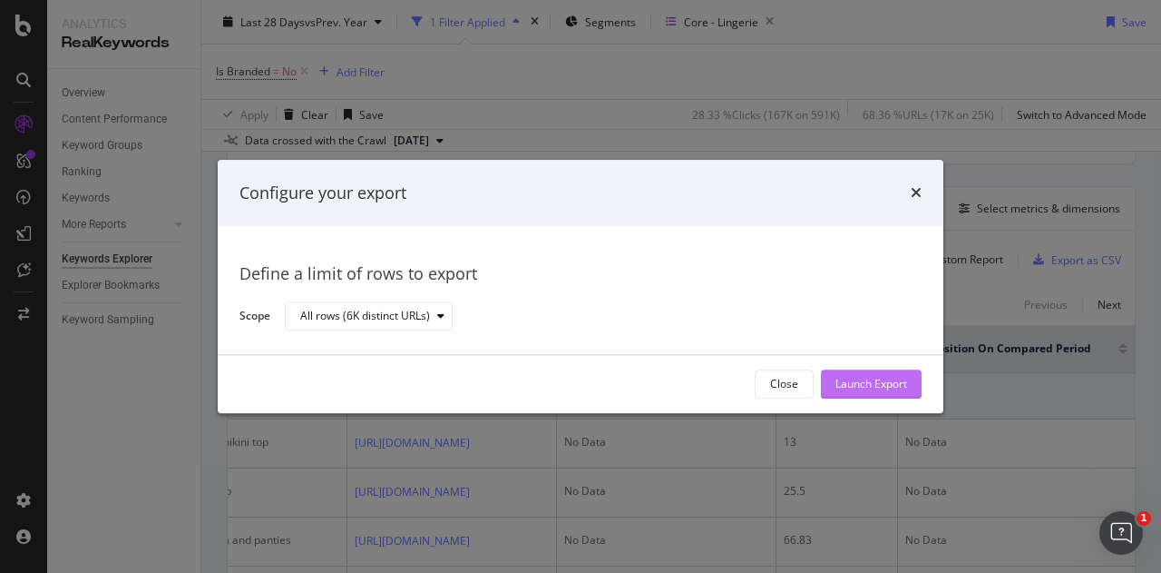
click at [877, 378] on div "Launch Export" at bounding box center [872, 384] width 72 height 15
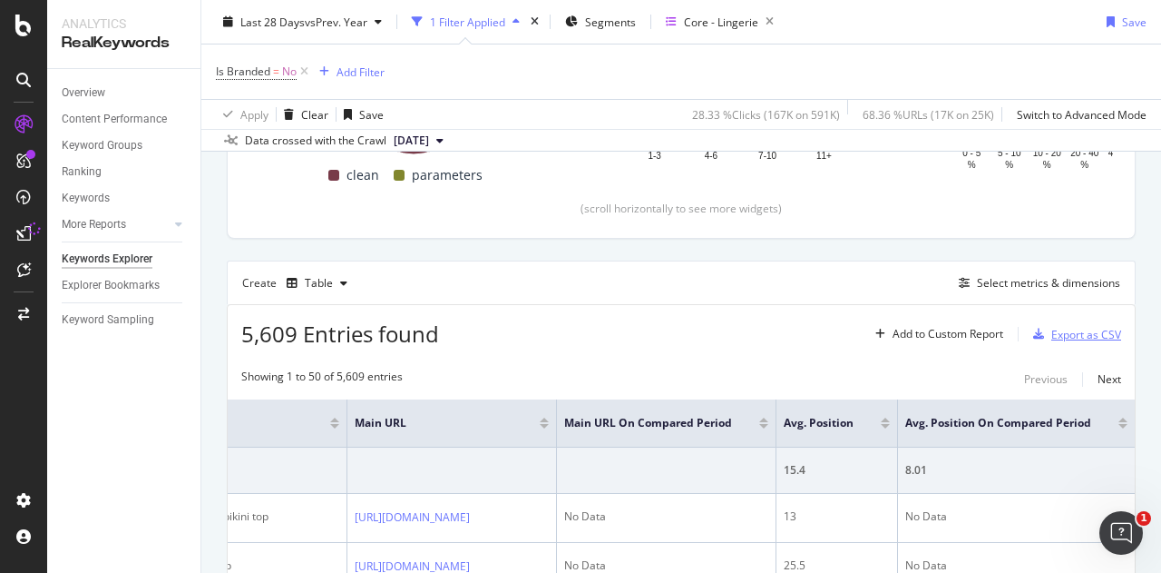
scroll to position [389, 0]
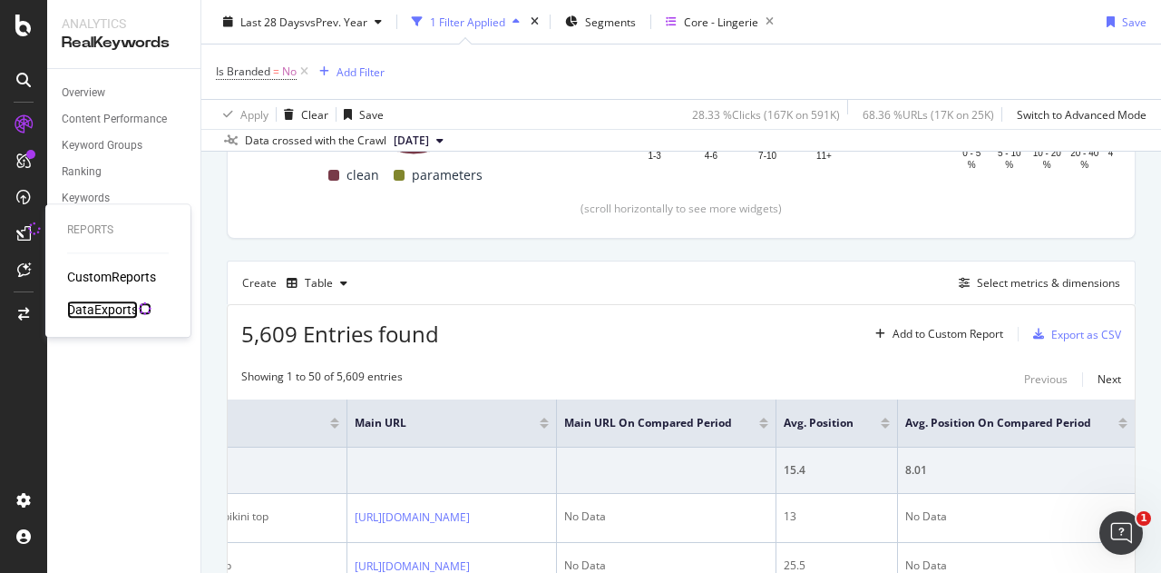
click at [122, 304] on div "DataExports" at bounding box center [102, 309] width 71 height 18
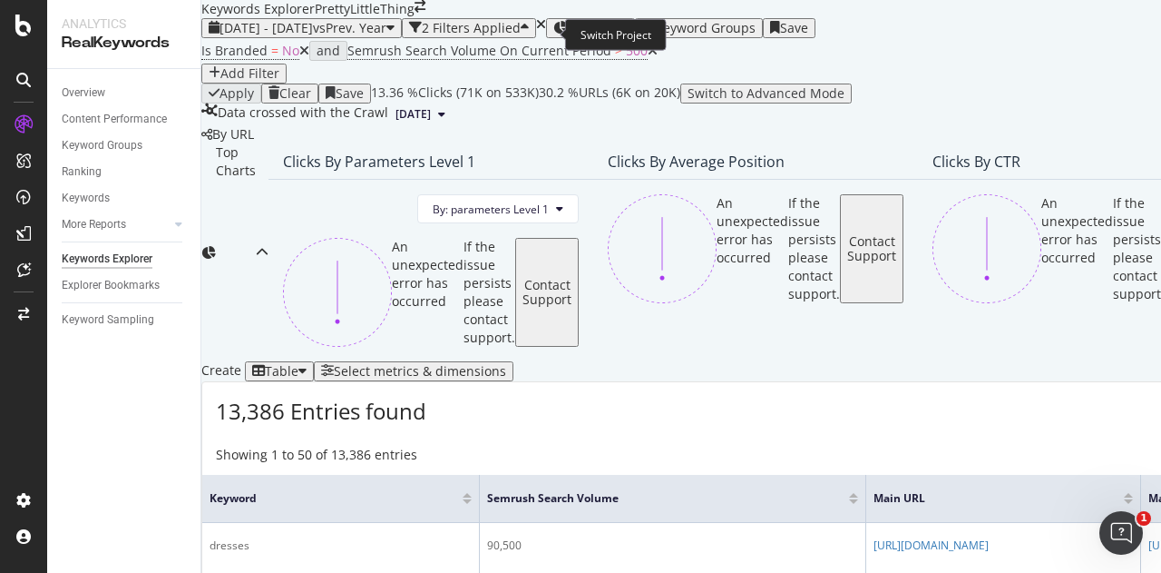
click at [426, 13] on icon "arrow-right-arrow-left" at bounding box center [420, 6] width 11 height 13
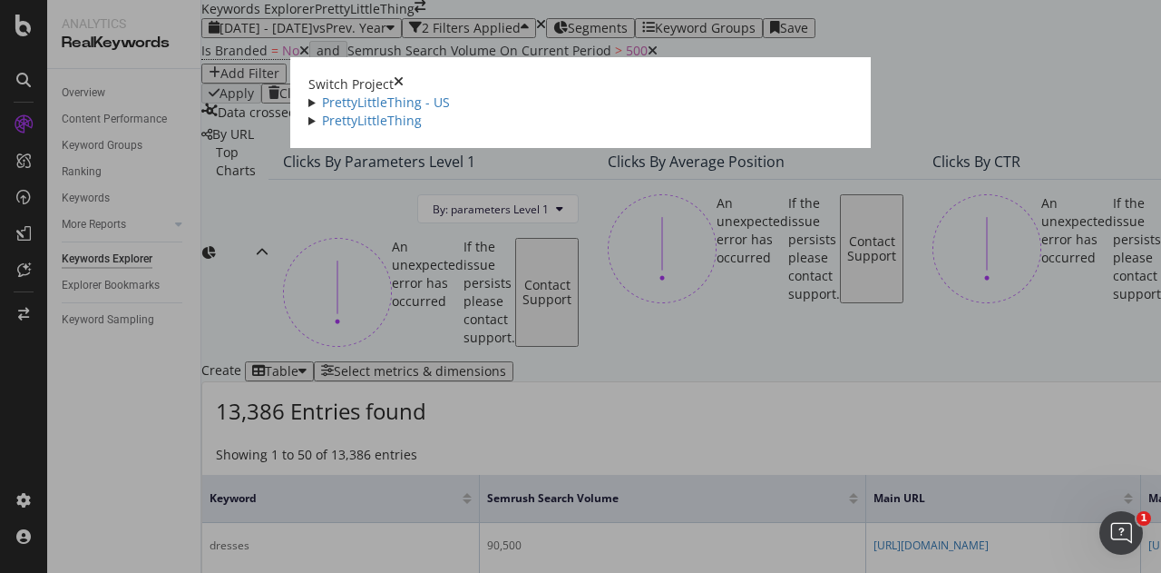
click at [404, 75] on icon "times" at bounding box center [399, 84] width 10 height 18
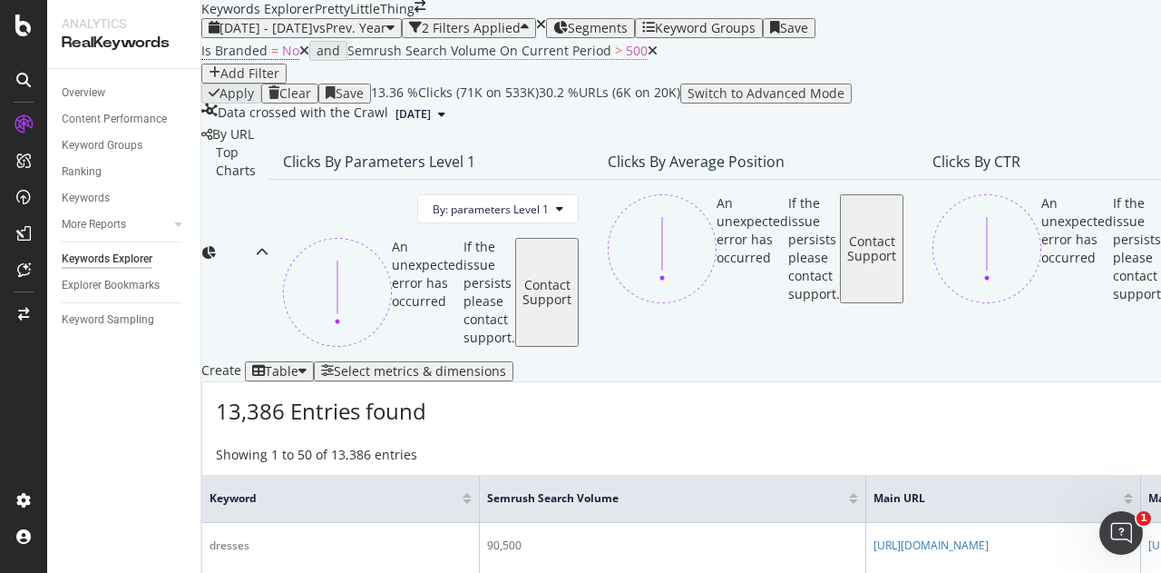
click at [551, 59] on span "Semrush Search Volume On Current Period" at bounding box center [480, 50] width 264 height 17
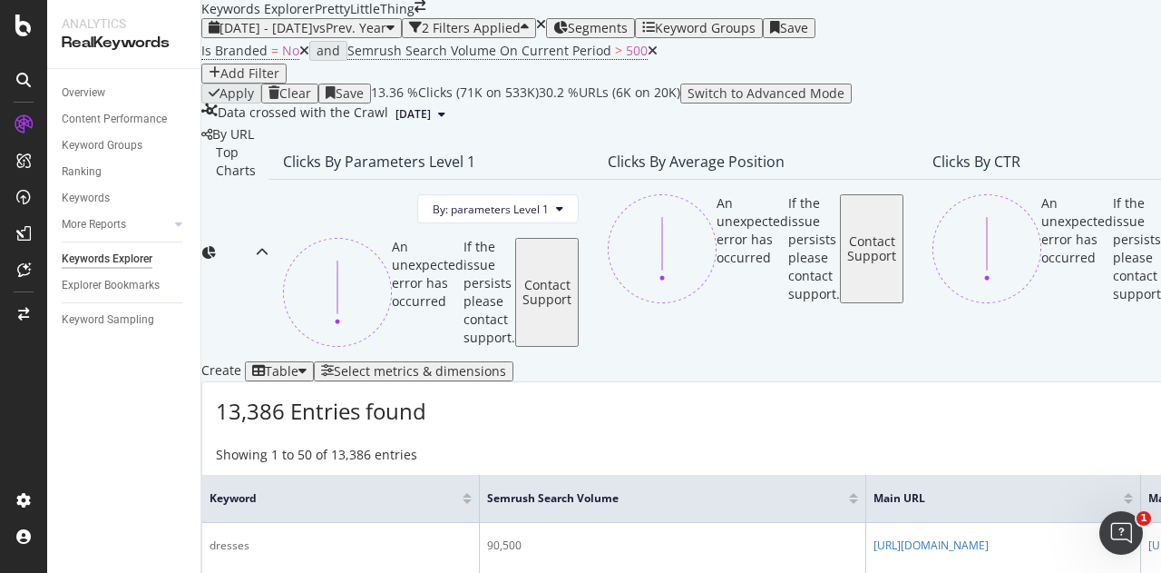
scroll to position [482, 0]
click at [506, 364] on div "Select metrics & dimensions" at bounding box center [420, 371] width 172 height 15
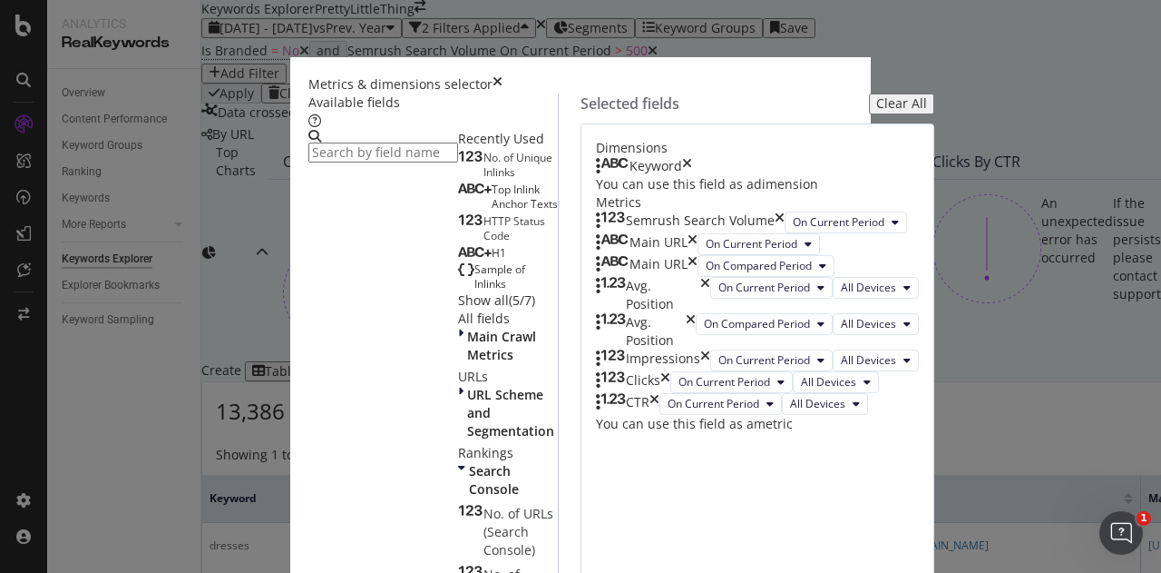
scroll to position [102, 0]
click at [503, 75] on icon "times" at bounding box center [498, 84] width 10 height 18
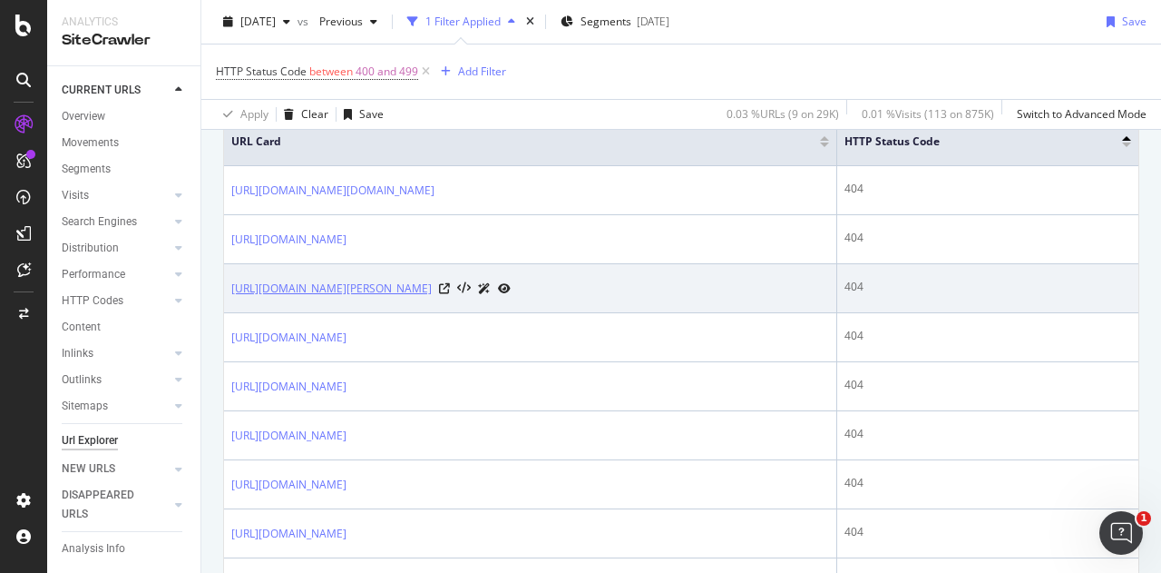
scroll to position [454, 0]
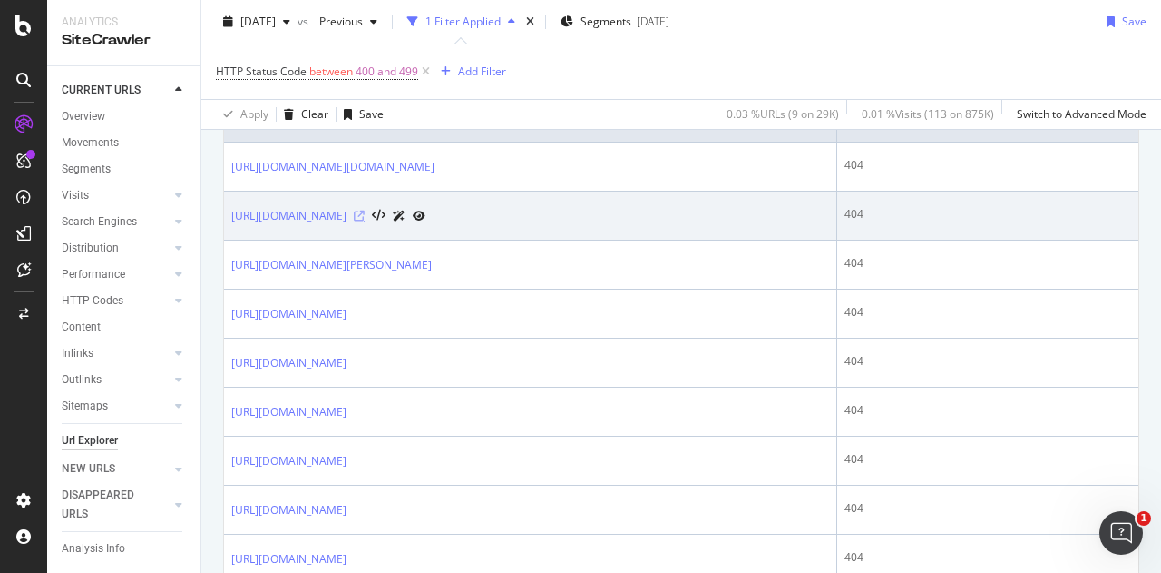
click at [365, 211] on icon at bounding box center [359, 216] width 11 height 11
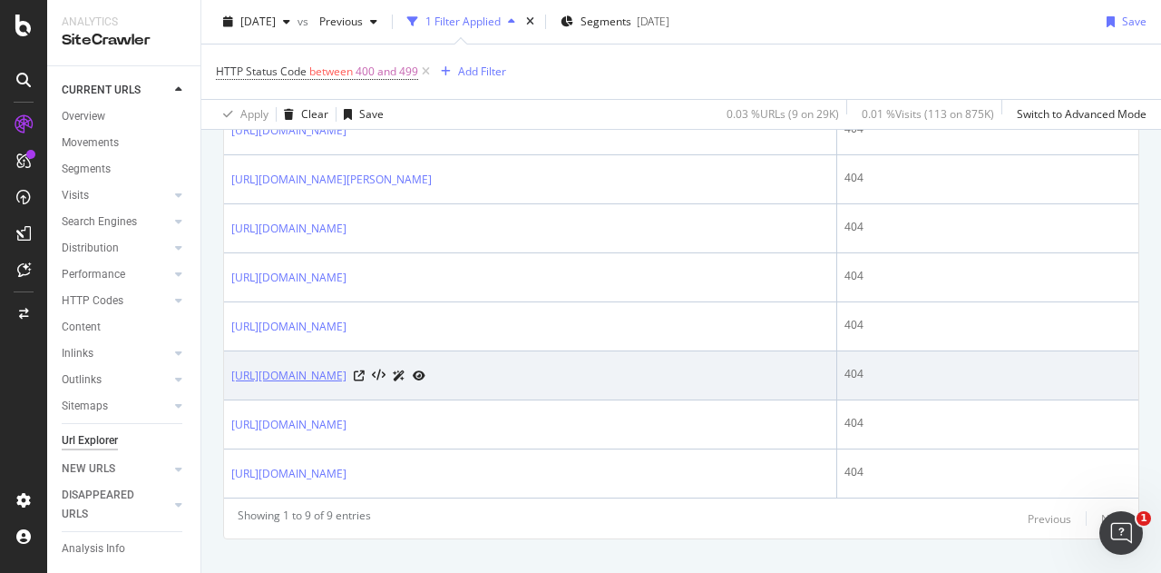
scroll to position [564, 0]
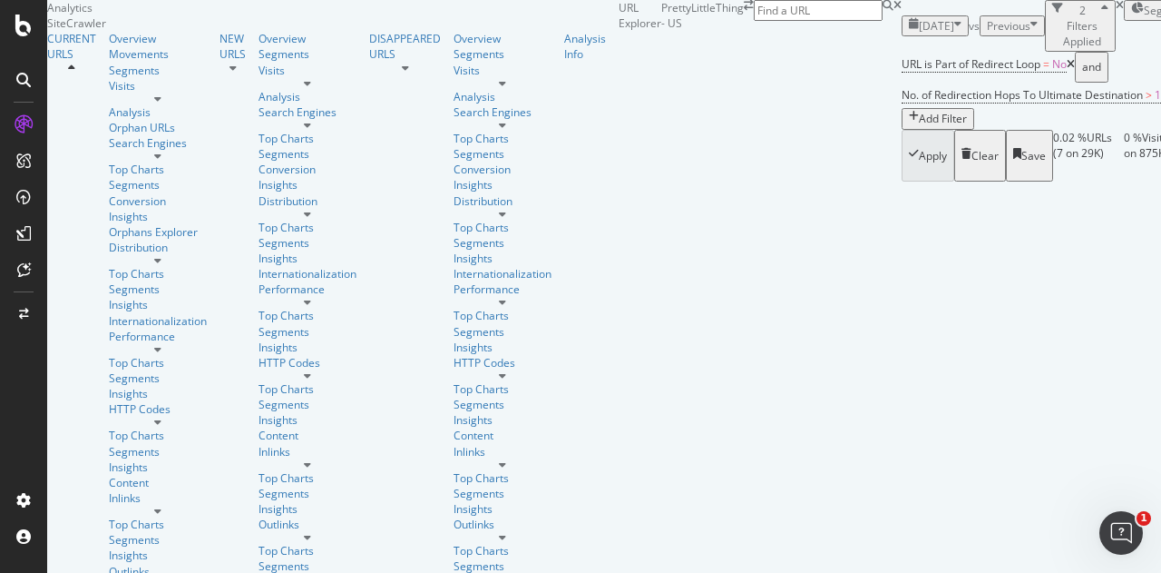
scroll to position [532, 0]
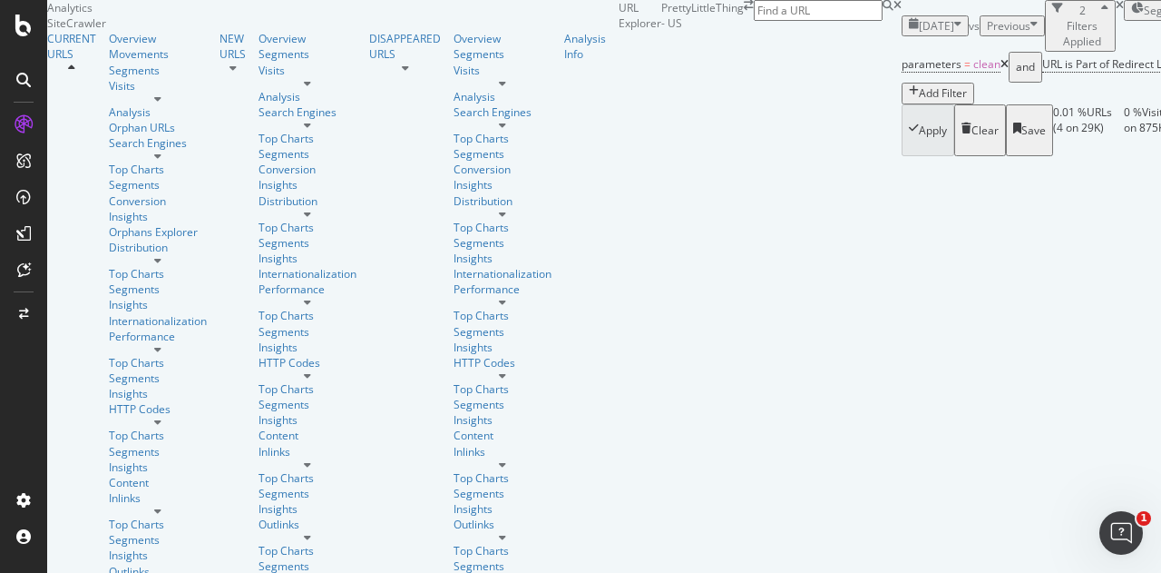
scroll to position [179, 0]
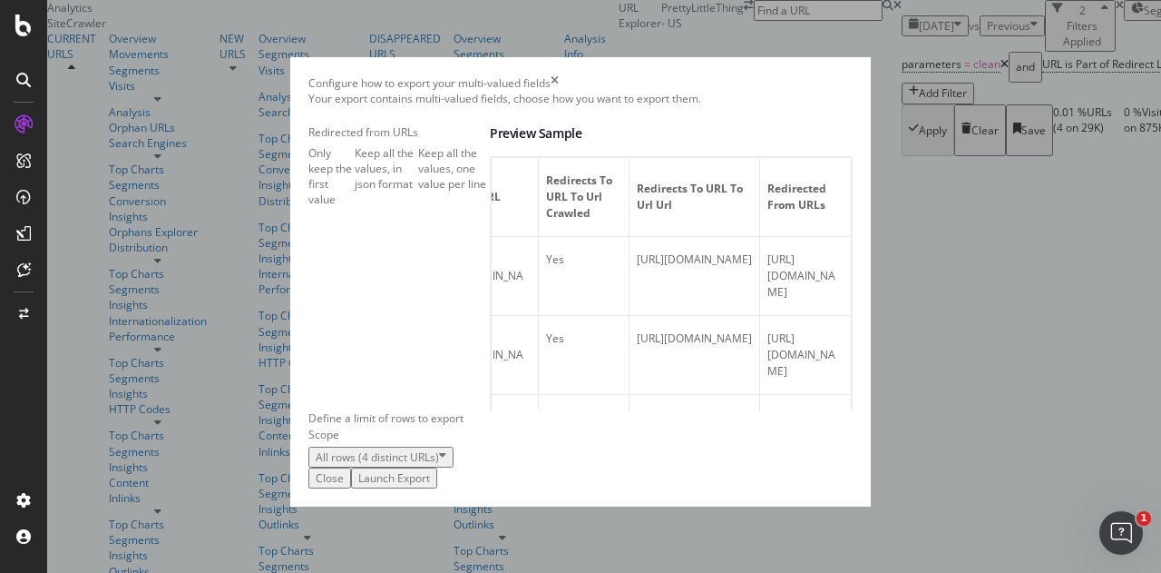
scroll to position [0, 0]
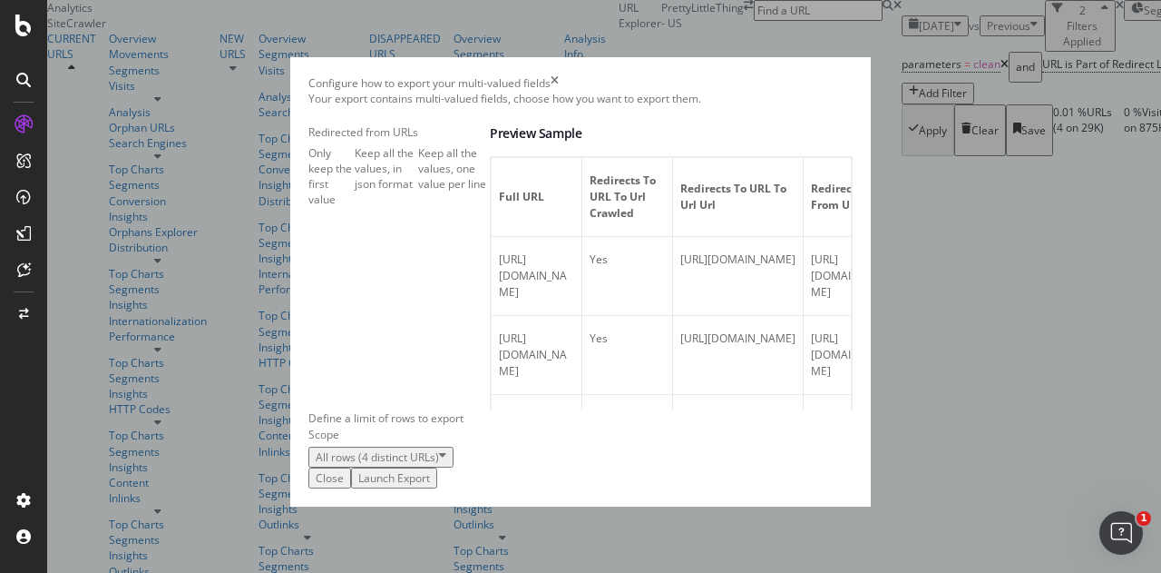
click at [355, 154] on div "Keep all the values, in json format" at bounding box center [387, 168] width 64 height 46
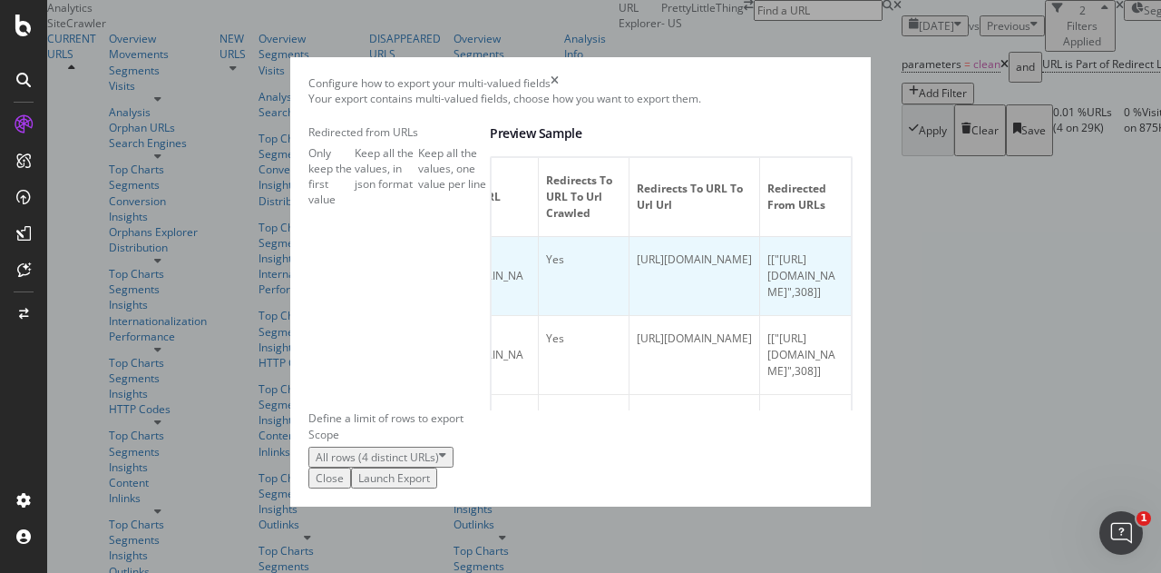
scroll to position [0, 380]
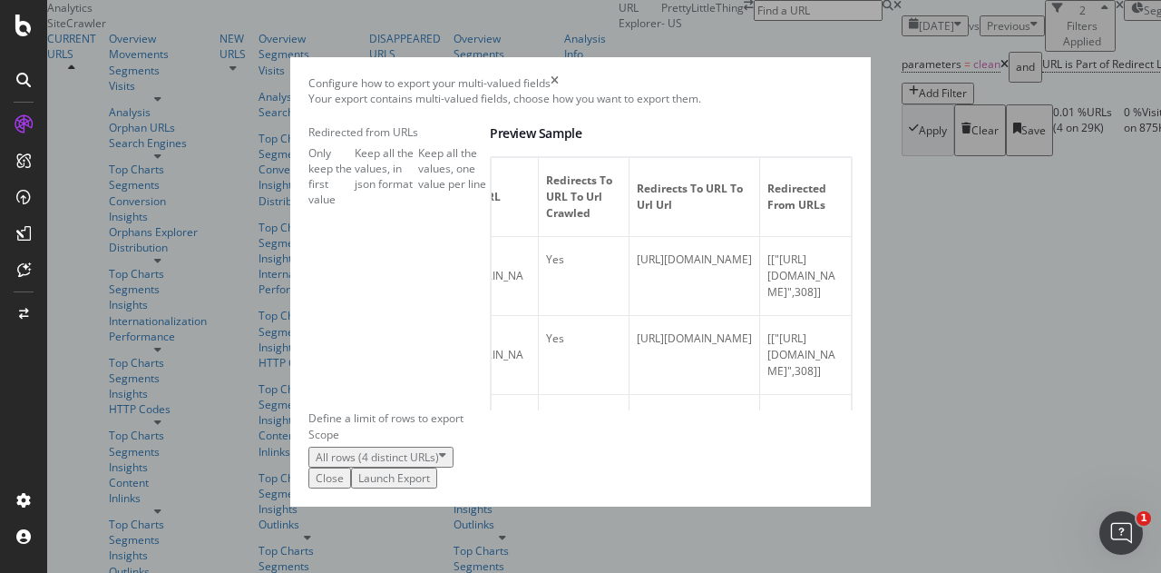
click at [355, 145] on div "Only keep the first value" at bounding box center [332, 176] width 46 height 63
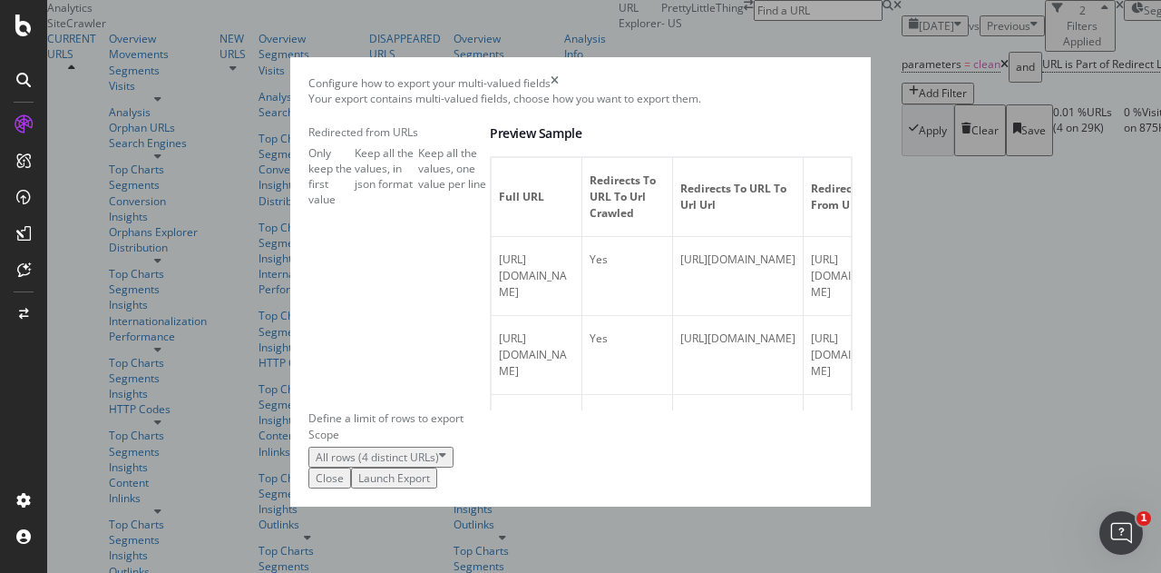
click at [430, 485] on div "Launch Export" at bounding box center [394, 477] width 72 height 15
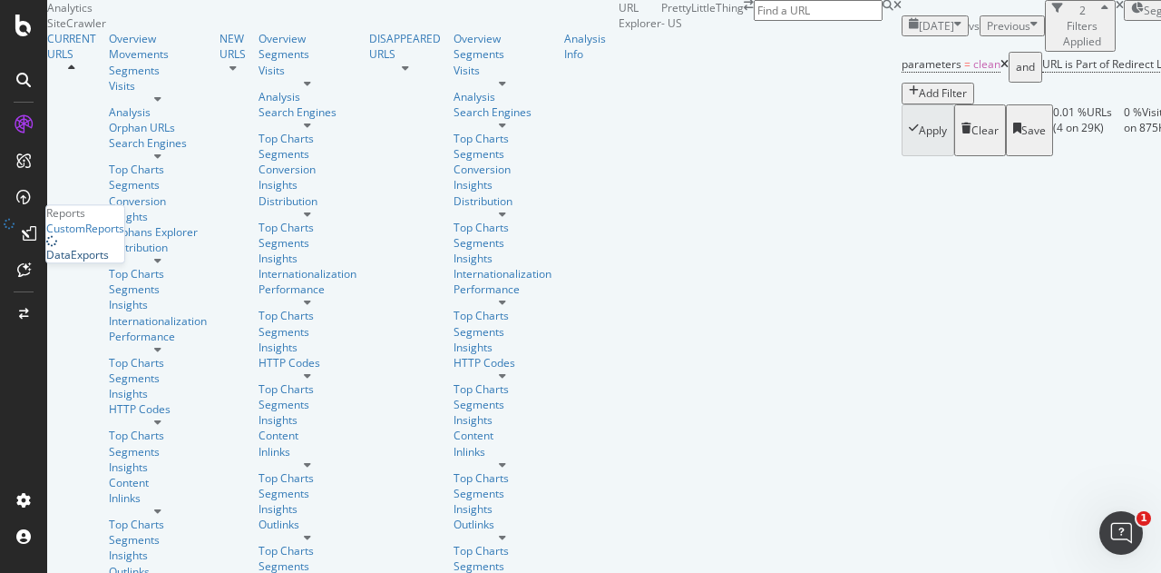
click at [91, 263] on div "DataExports" at bounding box center [77, 255] width 63 height 15
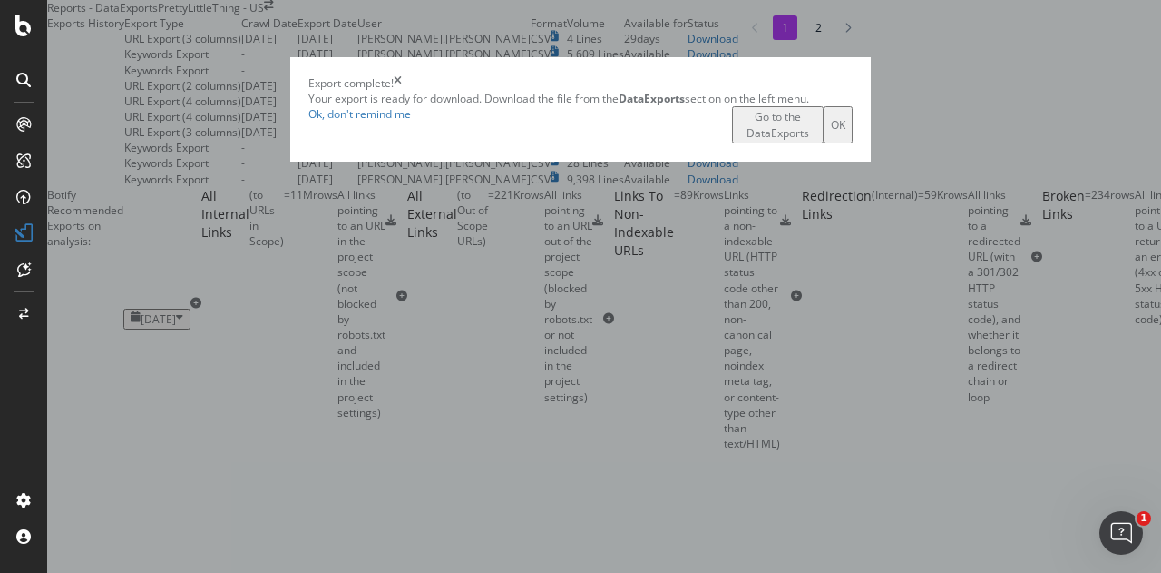
click at [753, 140] on div "Go to the DataExports" at bounding box center [778, 124] width 77 height 31
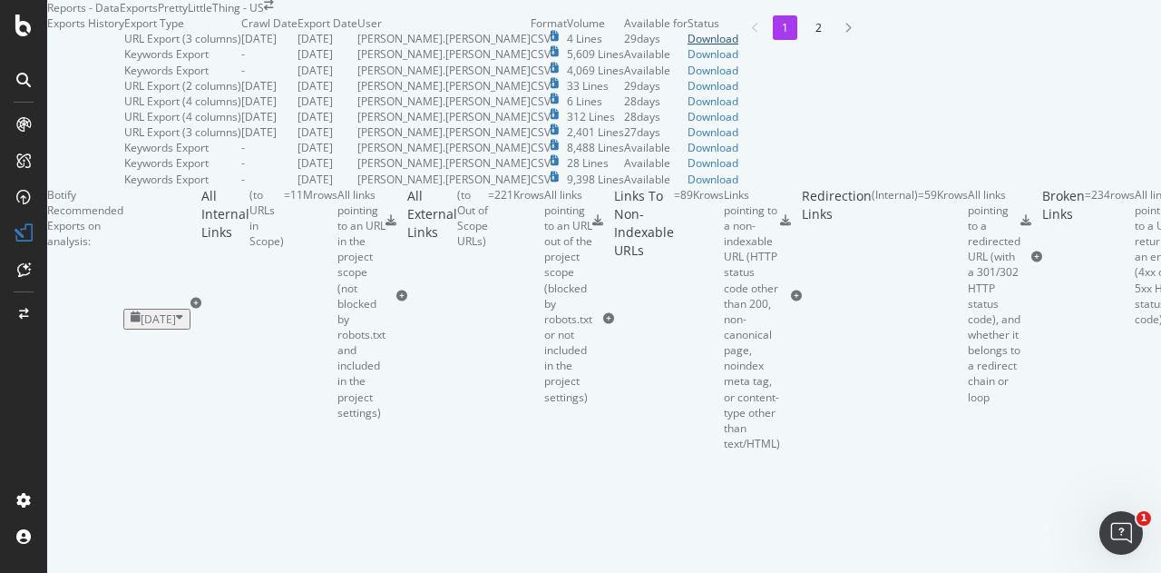
click at [739, 46] on div "Download" at bounding box center [713, 38] width 51 height 15
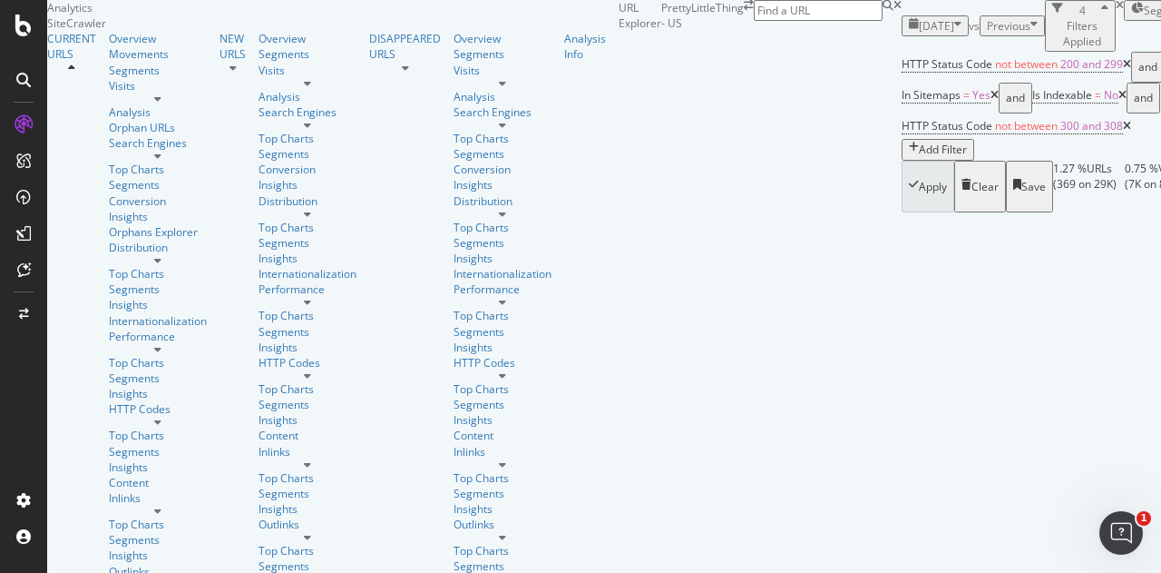
scroll to position [3194, 0]
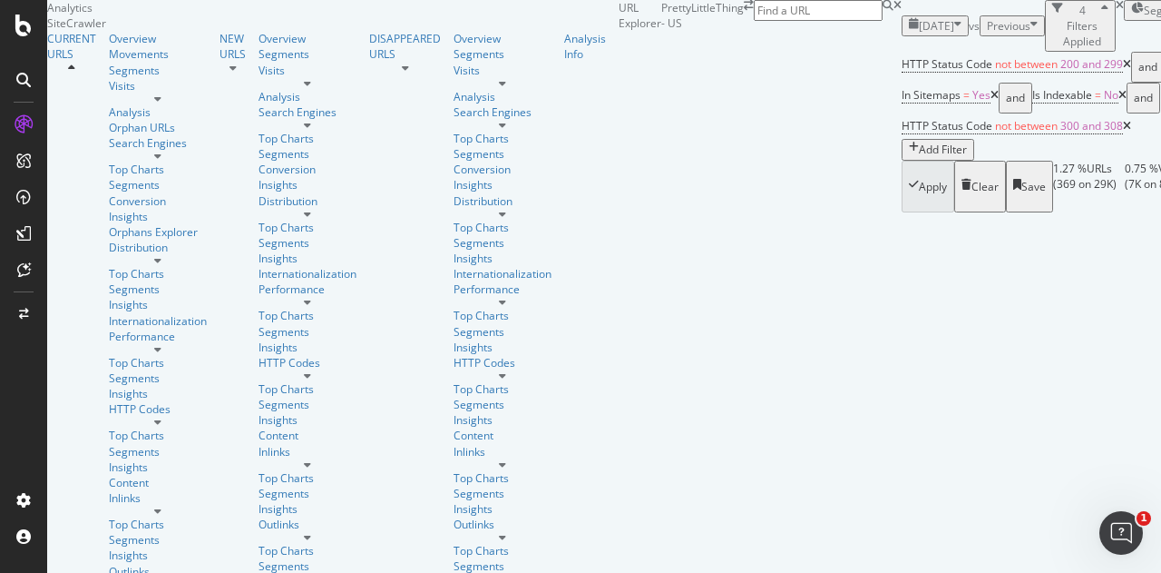
scroll to position [1426, 0]
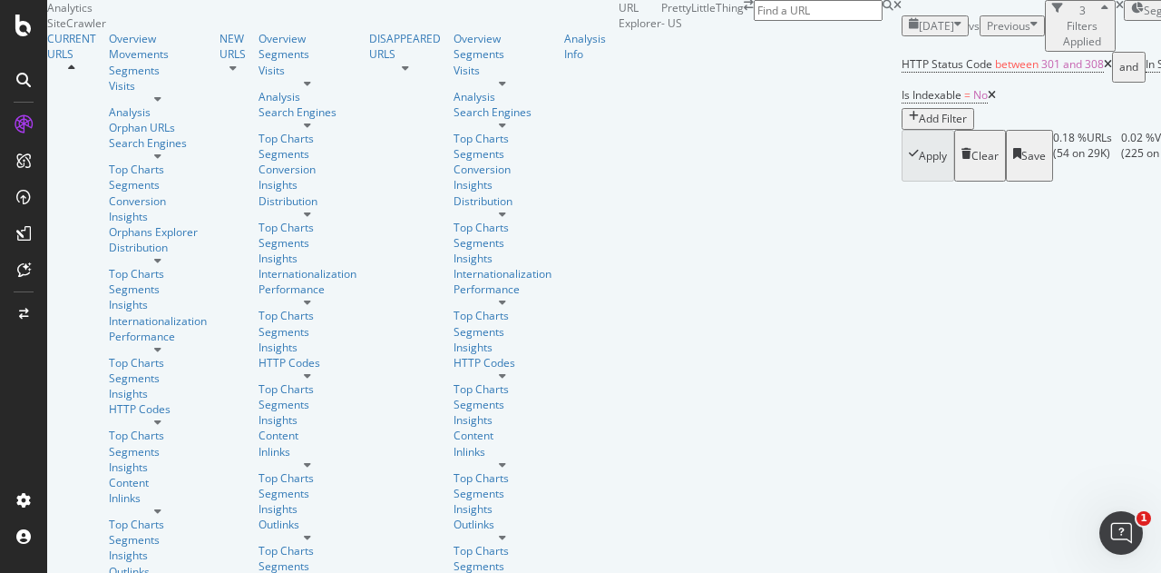
scroll to position [363, 0]
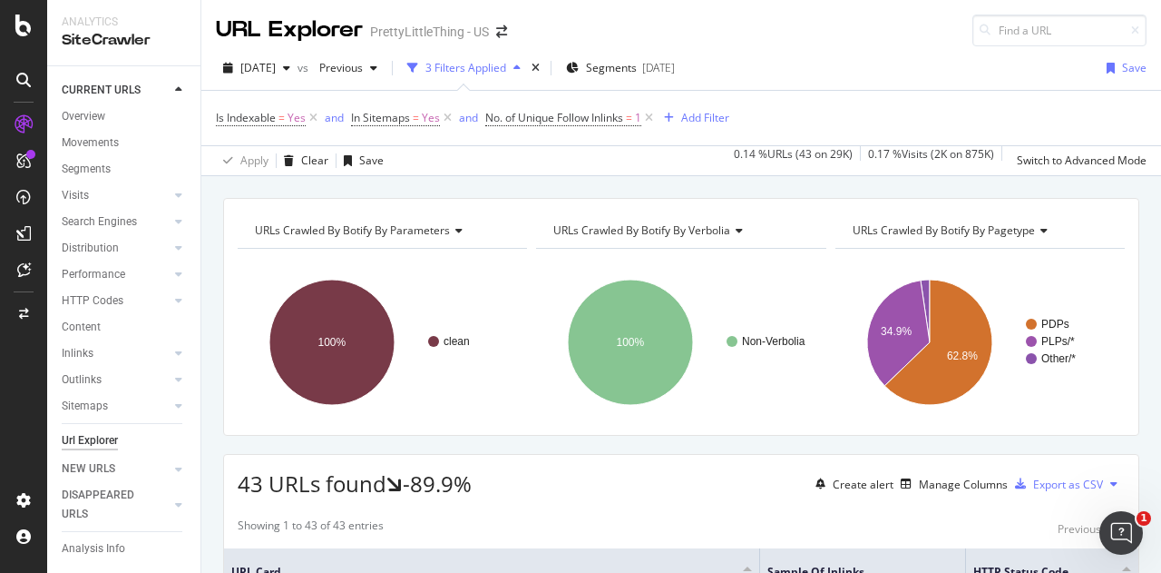
click at [853, 81] on div "[DATE] vs Previous 3 Filters Applied Segments [DATE] Save" at bounding box center [681, 72] width 960 height 36
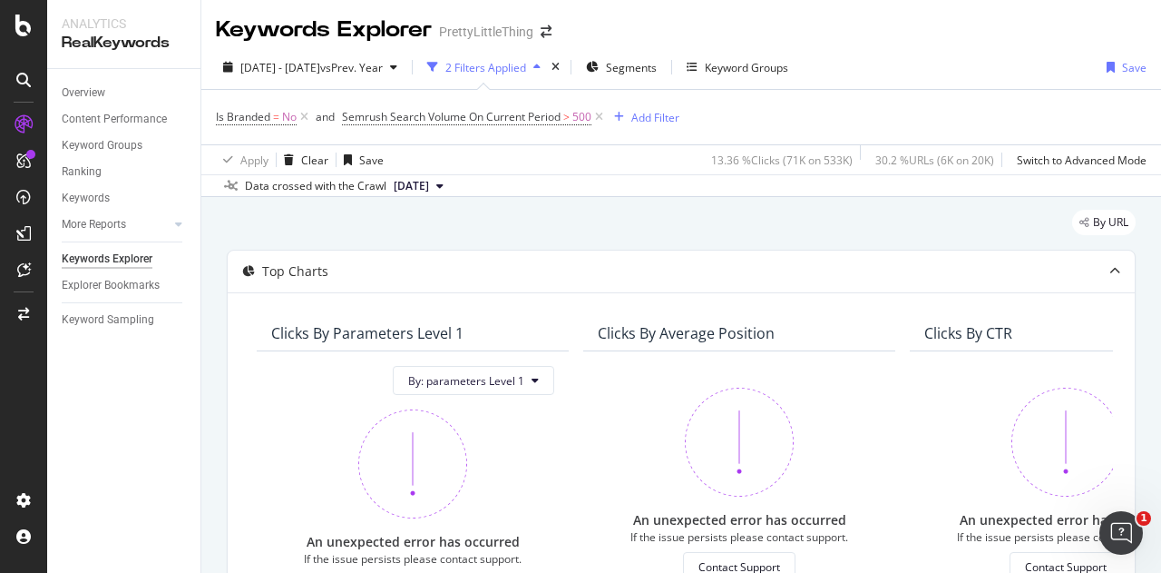
scroll to position [482, 0]
